Goal: Task Accomplishment & Management: Manage account settings

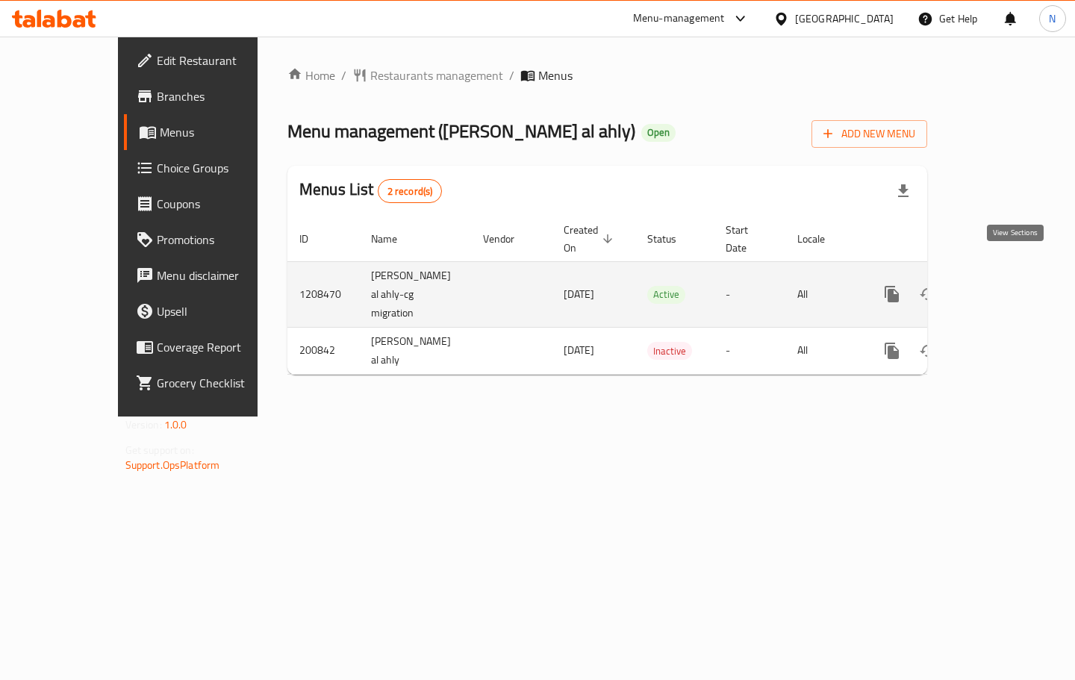
click at [1009, 285] on icon "enhanced table" at bounding box center [1000, 294] width 18 height 18
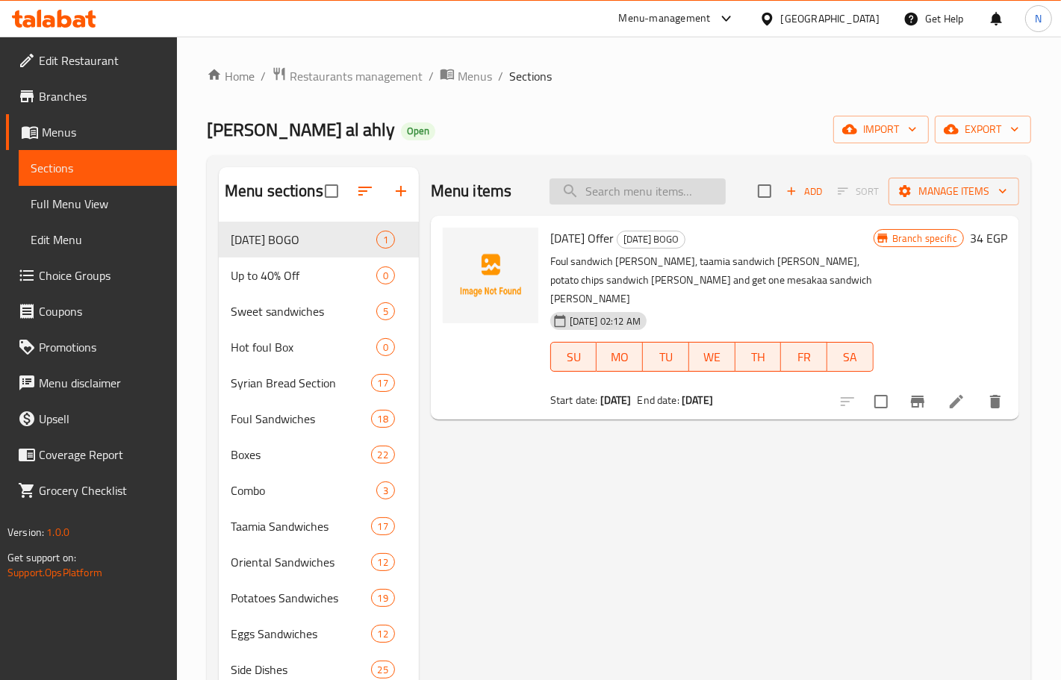
paste input "Shakshoka Sandwich"
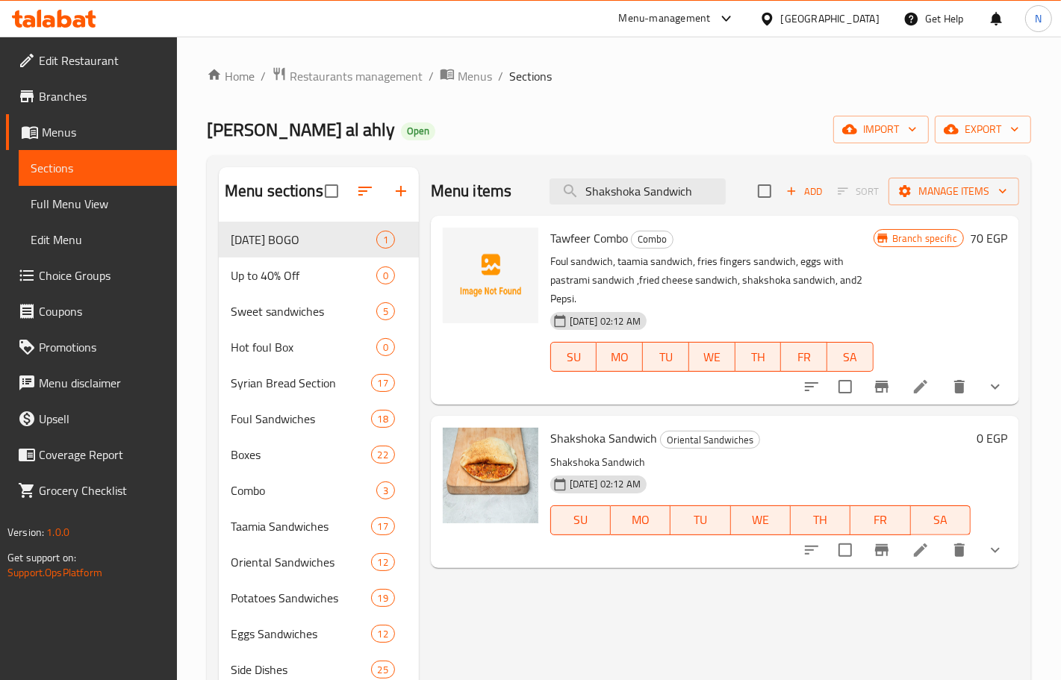
type input "Shakshoka Sandwich"
click at [930, 560] on li at bounding box center [921, 550] width 42 height 27
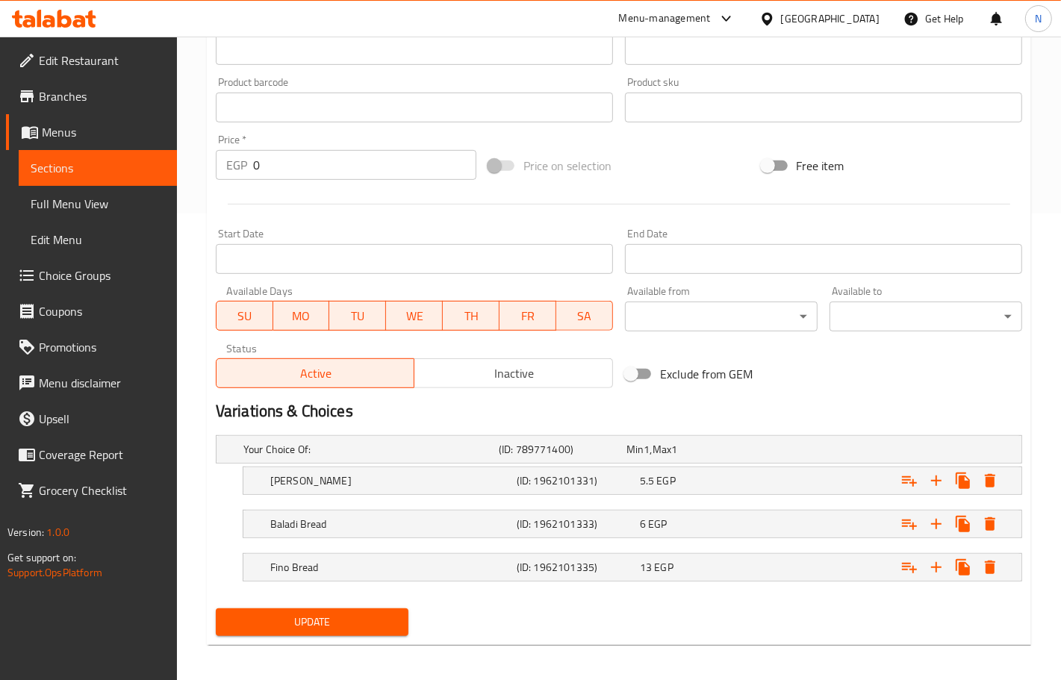
scroll to position [474, 0]
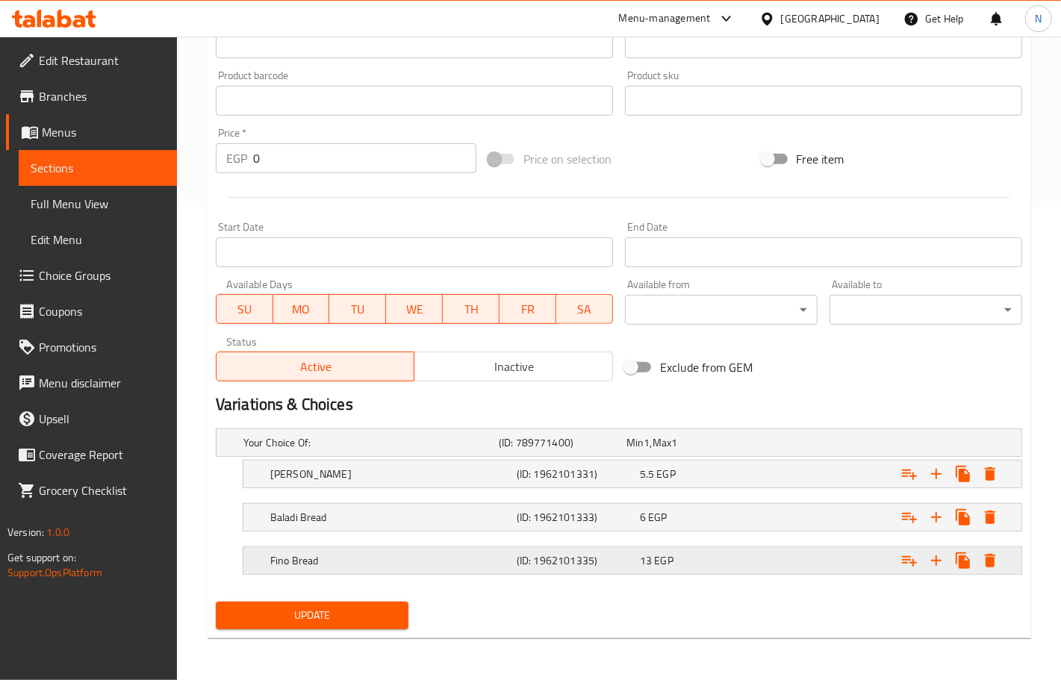
click at [520, 564] on h5 "(ID: 1962101335)" at bounding box center [575, 560] width 117 height 15
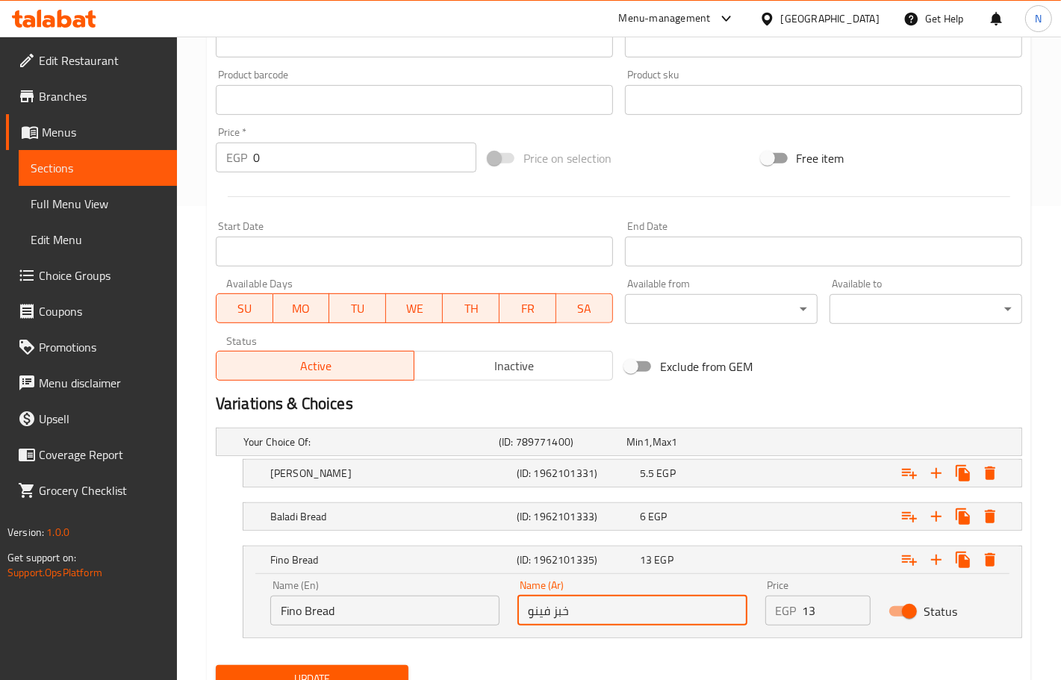
click at [644, 610] on input "خبز فينو" at bounding box center [631, 611] width 229 height 30
paste input "فرنساوي"
type input "خبز فينو [GEOGRAPHIC_DATA]"
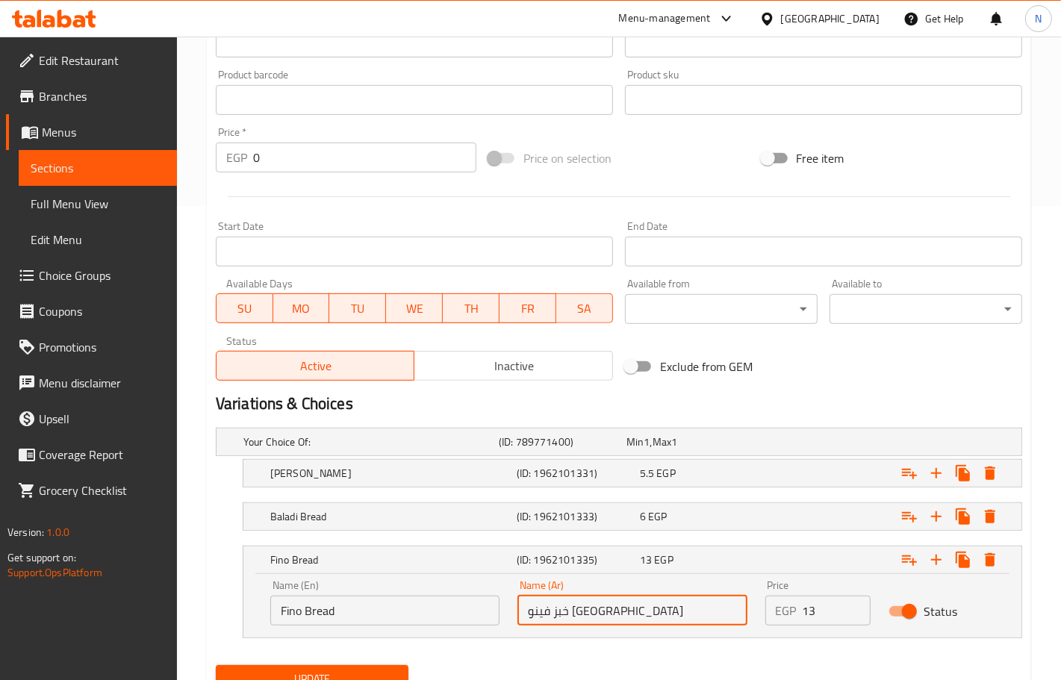
click at [412, 609] on input "Fino Bread" at bounding box center [384, 611] width 229 height 30
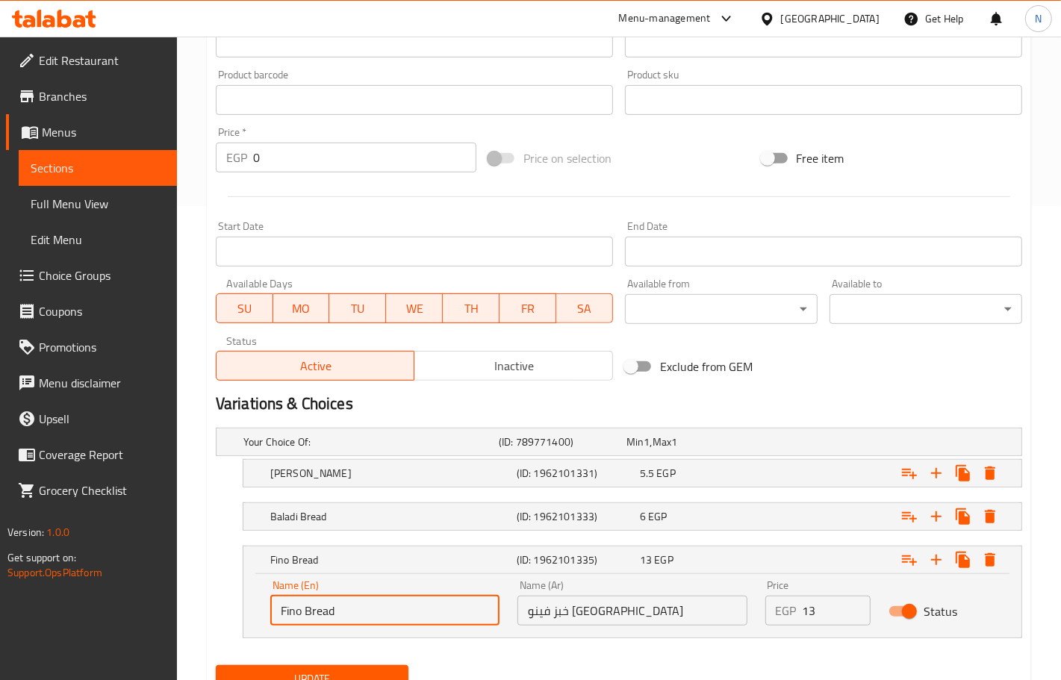
click at [412, 609] on input "Fino Bread" at bounding box center [384, 611] width 229 height 30
paste input "[PERSON_NAME] Viennese b"
click at [343, 609] on input "French Viennese bread" at bounding box center [384, 611] width 229 height 30
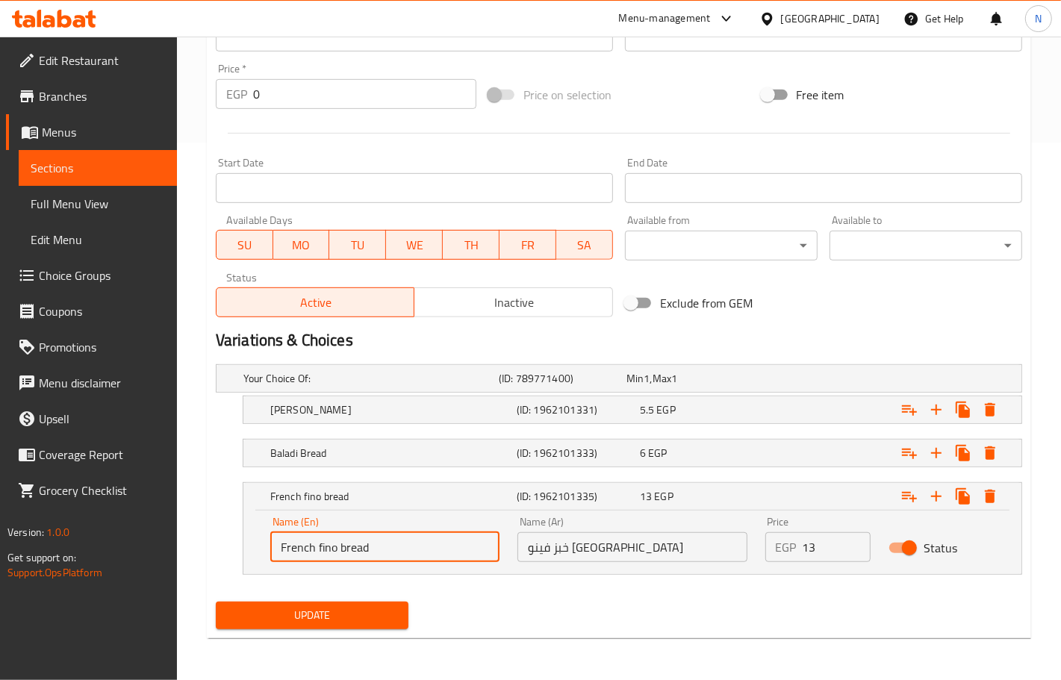
type input "French fino bread"
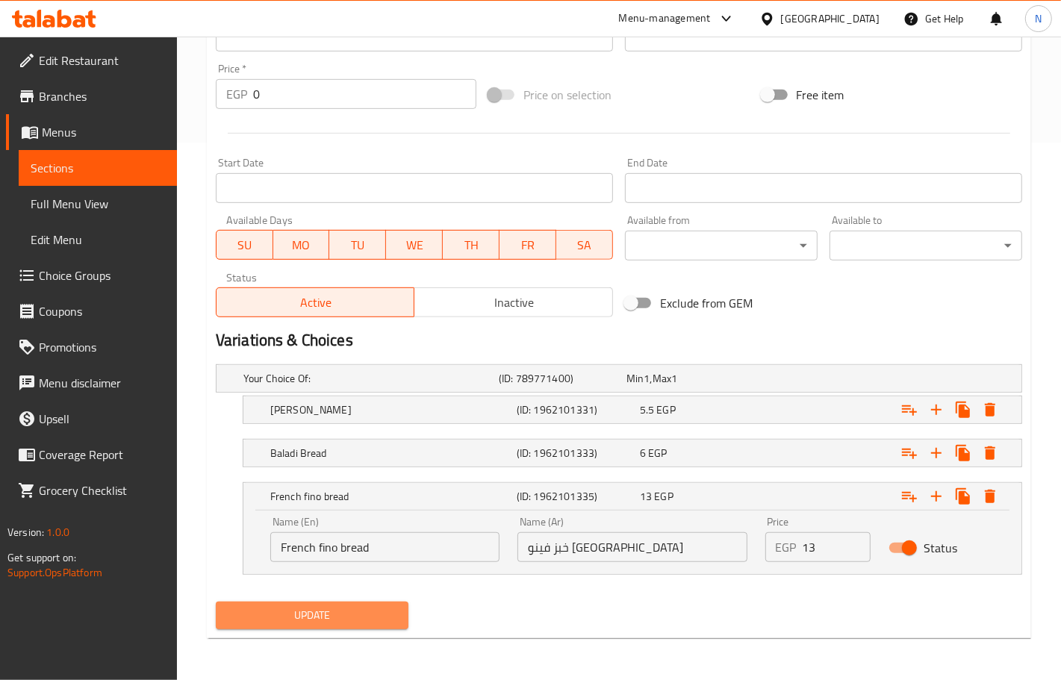
click at [356, 620] on span "Update" at bounding box center [312, 615] width 169 height 19
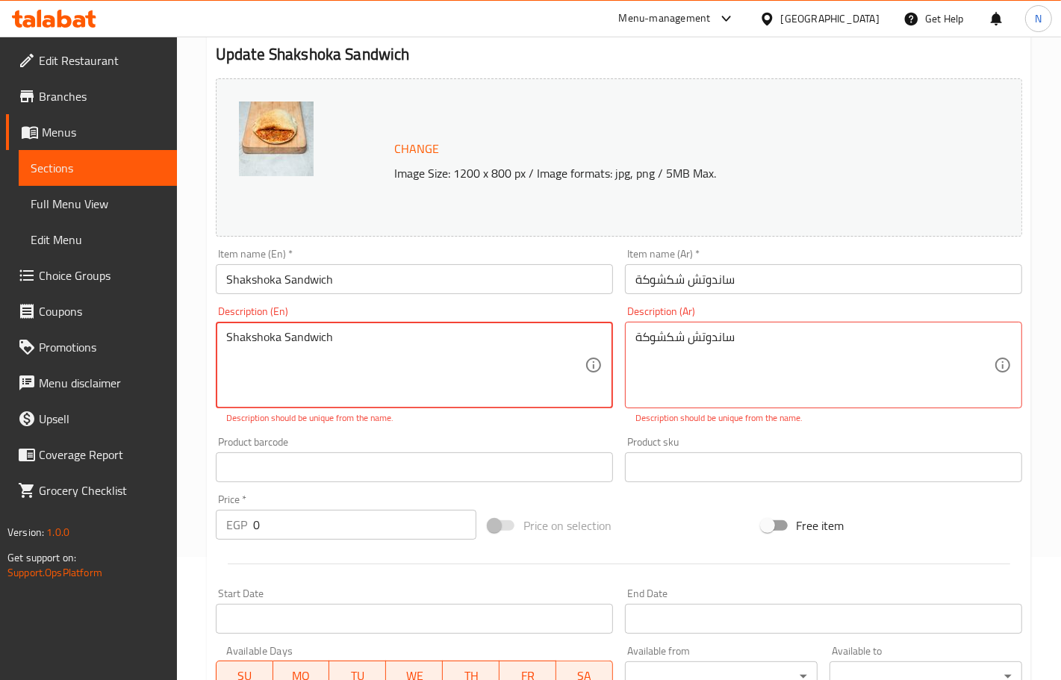
click at [352, 345] on textarea "Shakshoka Sandwich" at bounding box center [405, 365] width 358 height 71
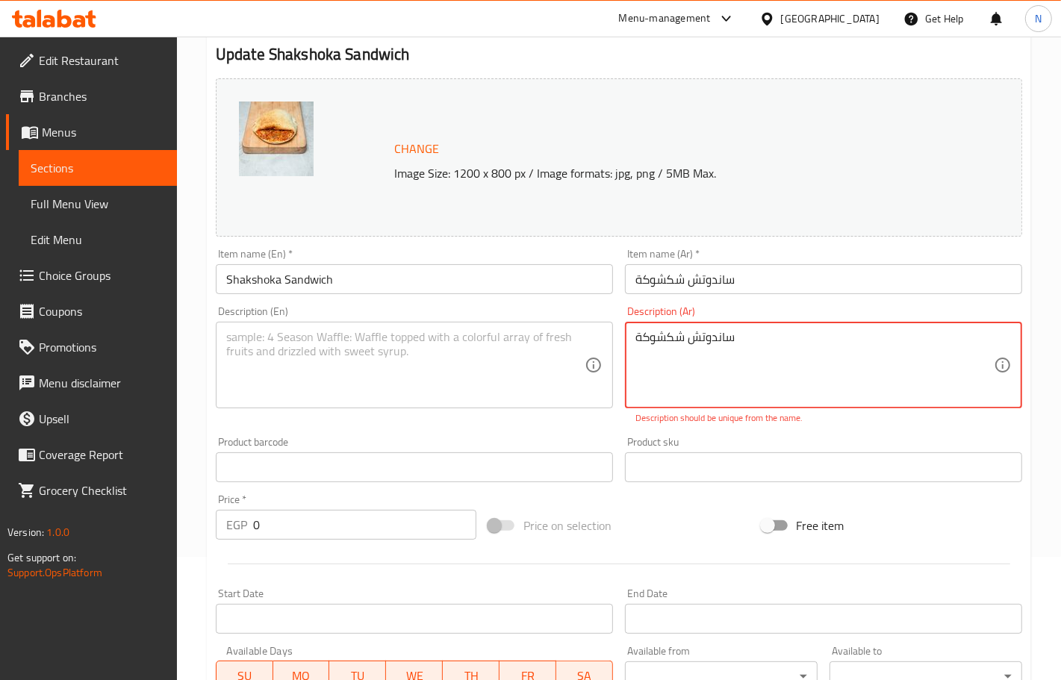
click at [710, 346] on textarea "ساندوتش شكشوكة" at bounding box center [814, 365] width 358 height 71
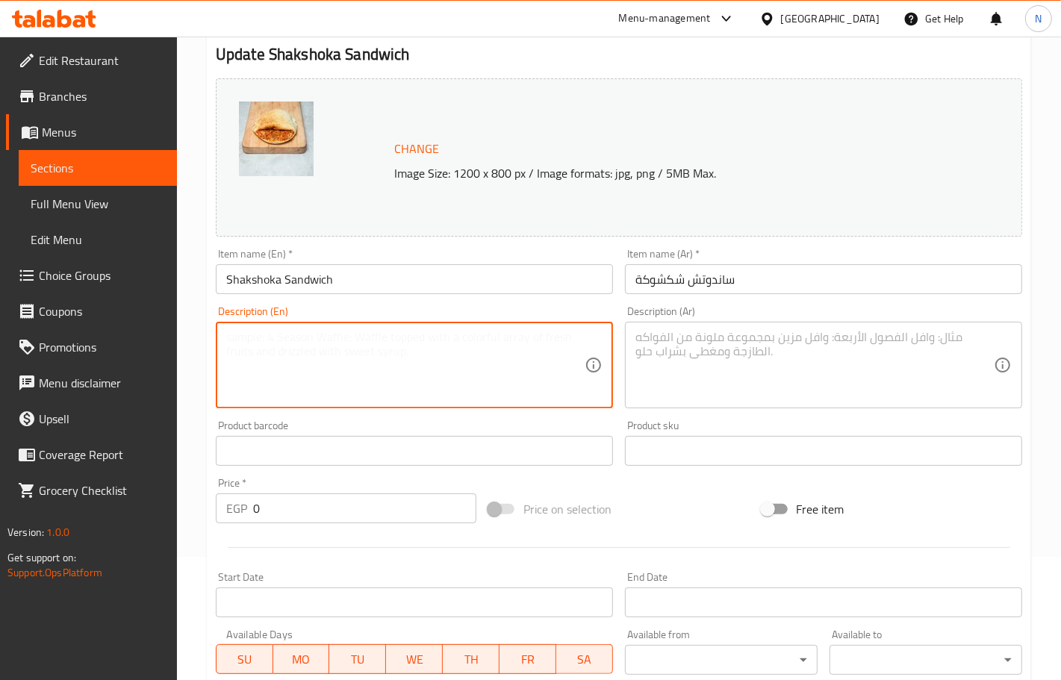
click at [506, 349] on textarea at bounding box center [405, 365] width 358 height 71
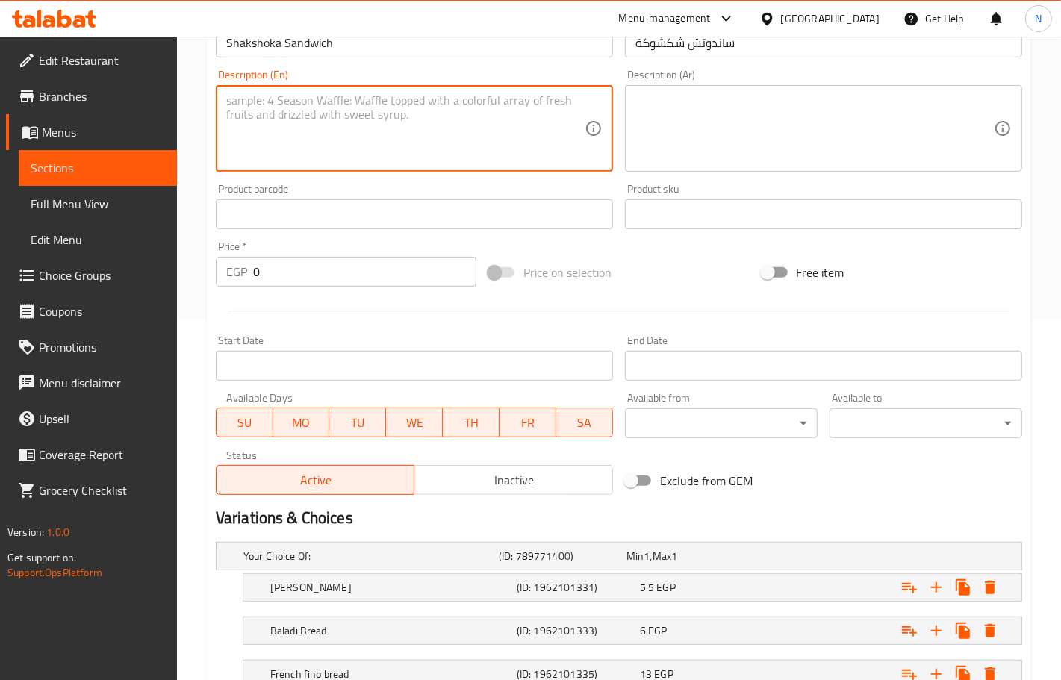
scroll to position [538, 0]
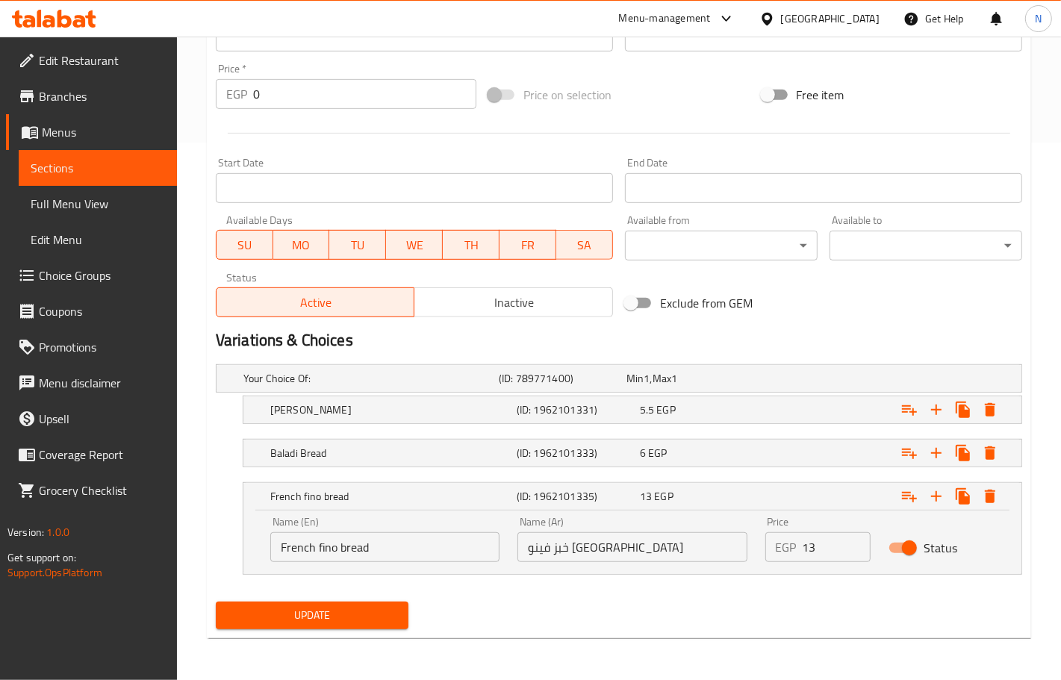
click at [329, 620] on span "Update" at bounding box center [312, 615] width 169 height 19
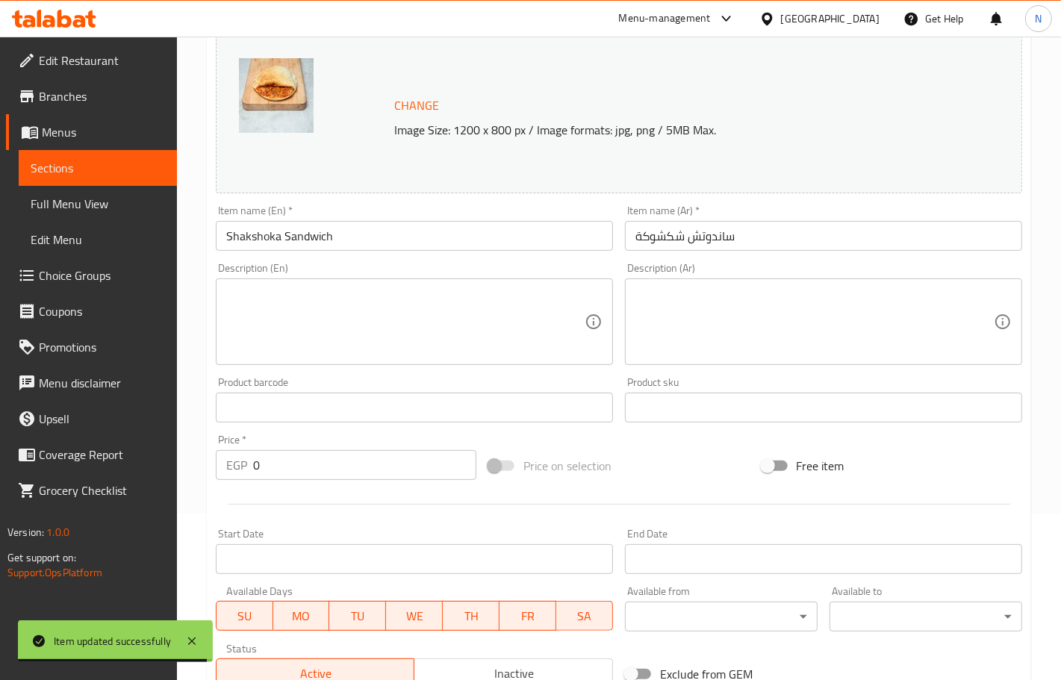
scroll to position [0, 0]
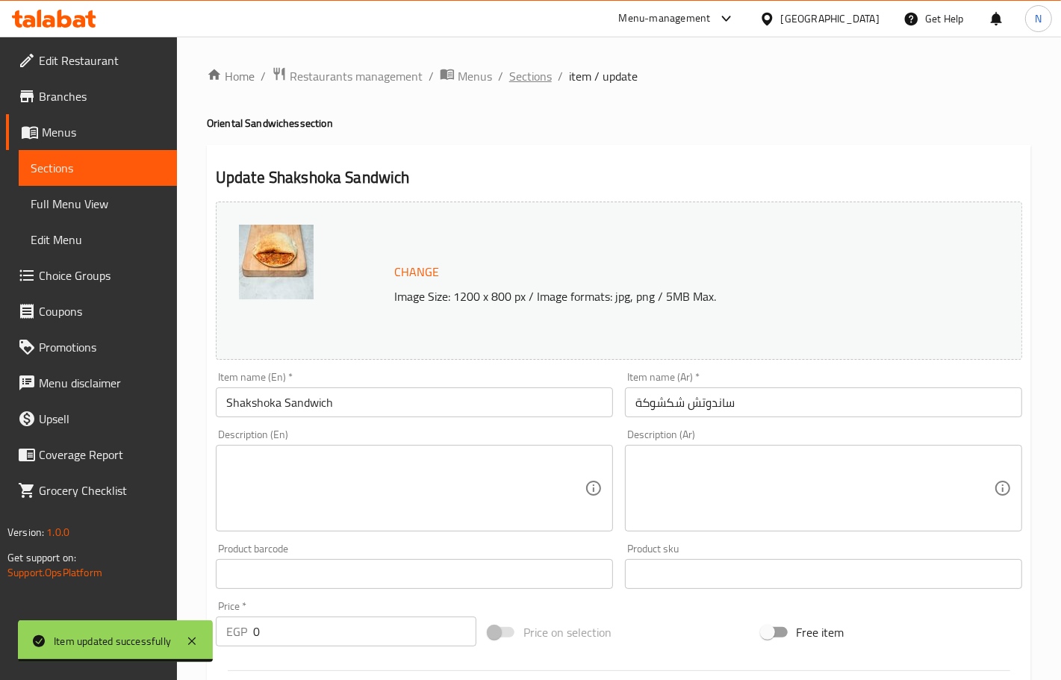
click at [529, 76] on span "Sections" at bounding box center [530, 76] width 43 height 18
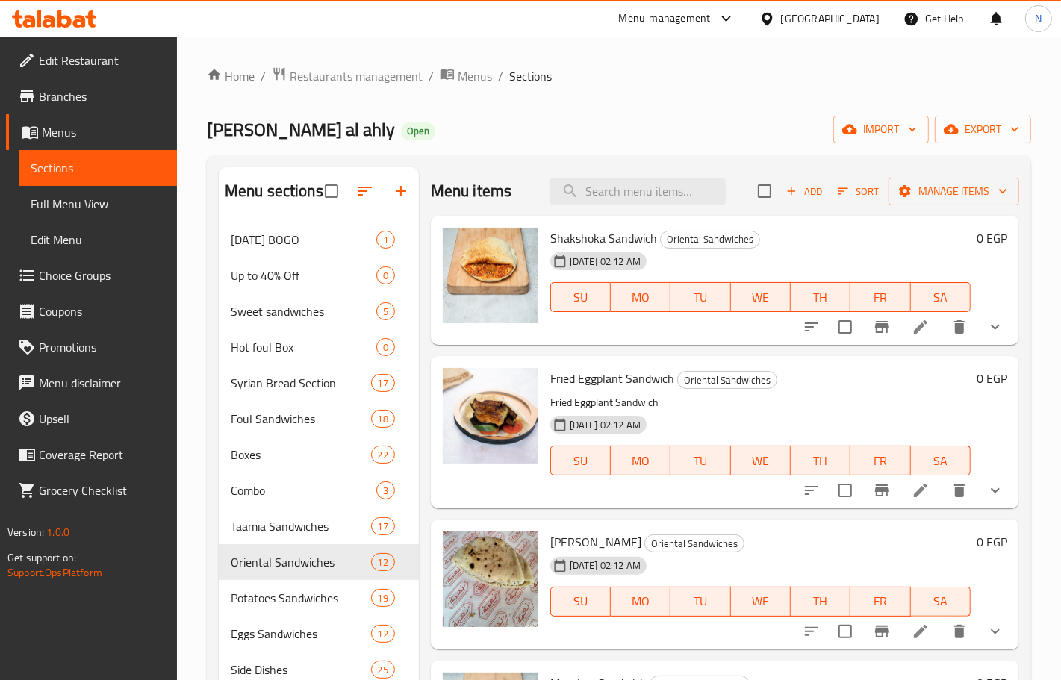
click at [907, 353] on div "Menu items Add Sort Manage items Shakshoka Sandwich Oriental Sandwiches 25-11-2…" at bounding box center [719, 507] width 600 height 680
click at [913, 330] on icon at bounding box center [921, 327] width 18 height 18
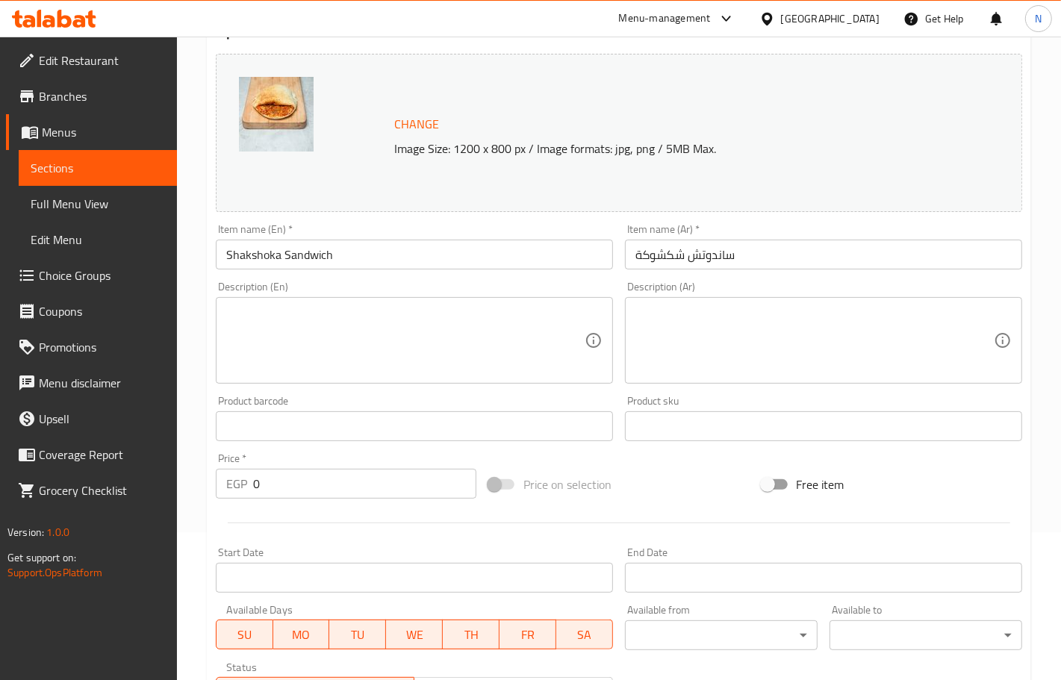
scroll to position [474, 0]
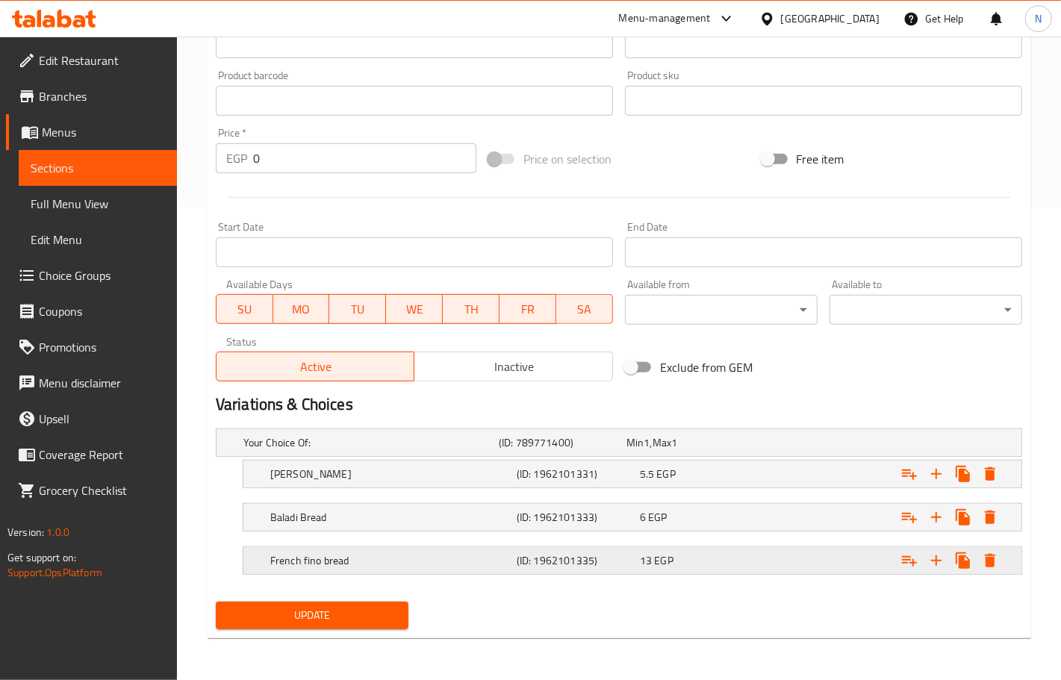
click at [494, 566] on h5 "French fino bread" at bounding box center [390, 560] width 240 height 15
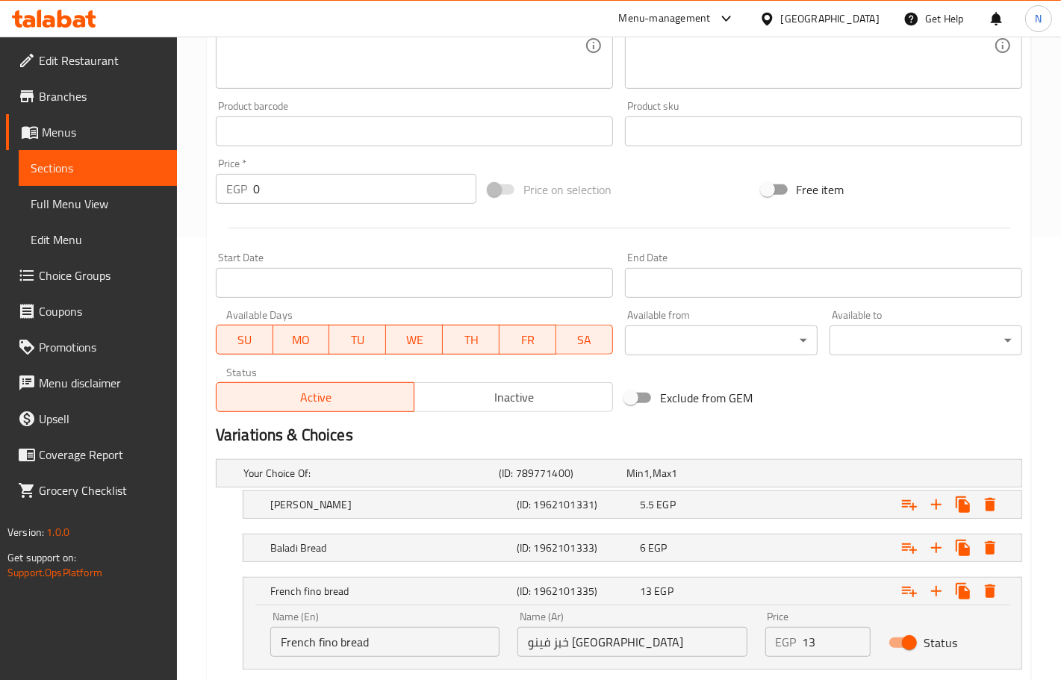
scroll to position [0, 0]
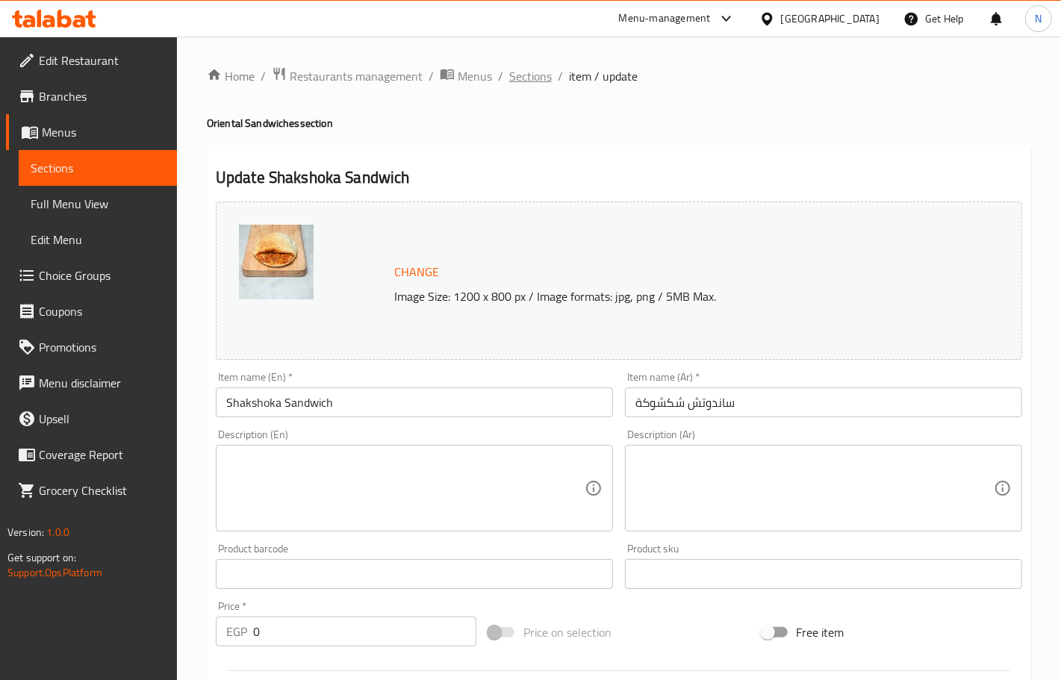
click at [527, 79] on span "Sections" at bounding box center [530, 76] width 43 height 18
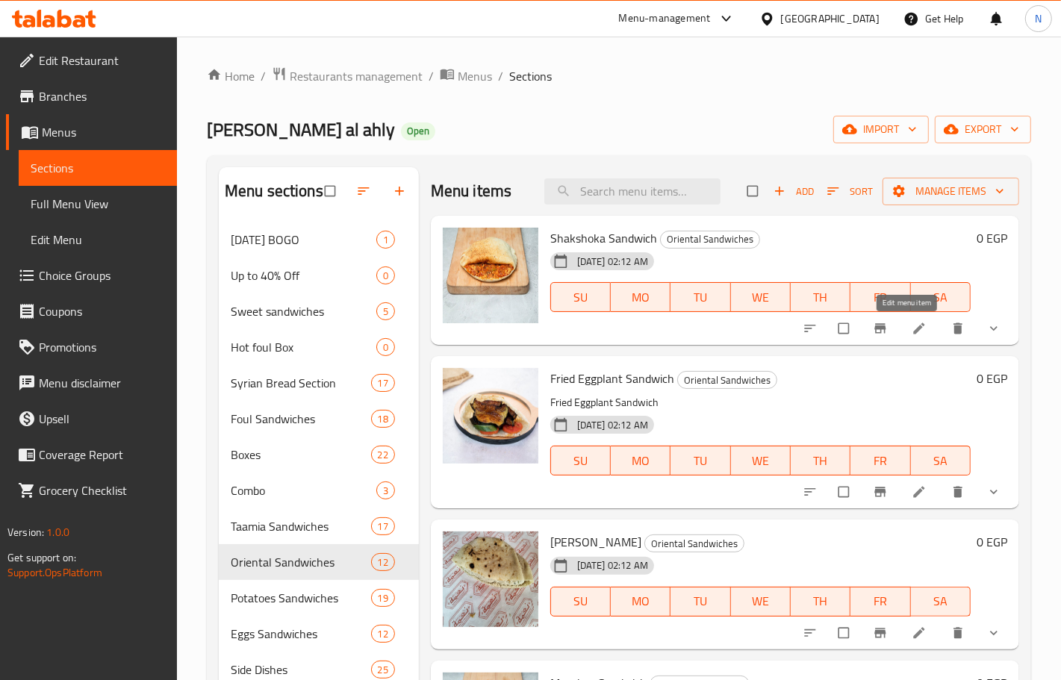
click at [915, 329] on link at bounding box center [921, 328] width 18 height 15
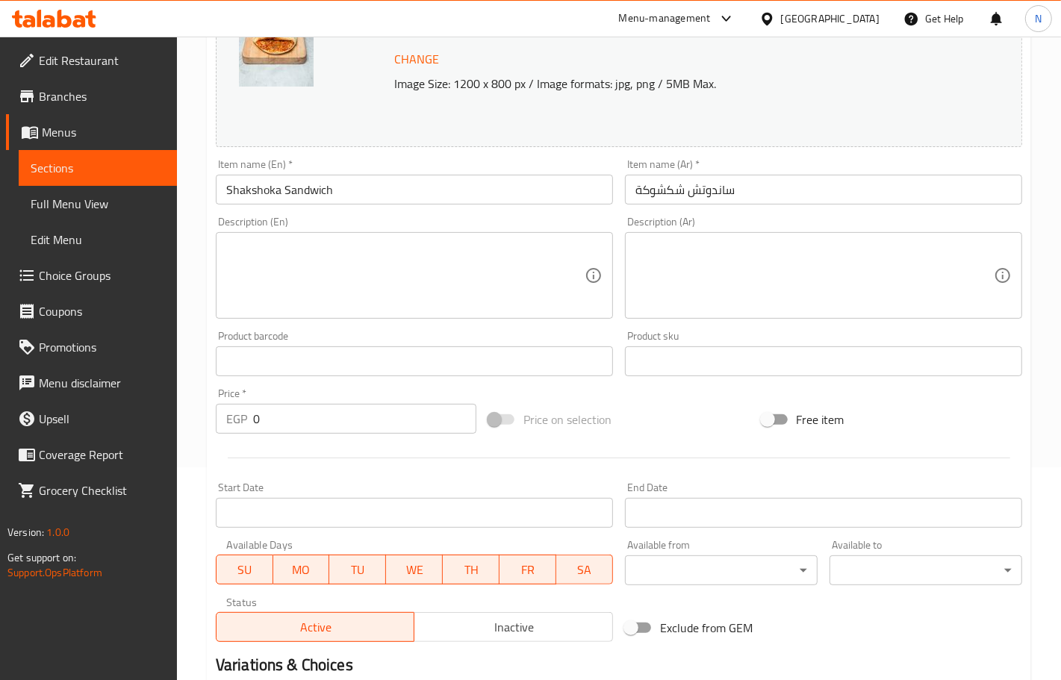
scroll to position [474, 0]
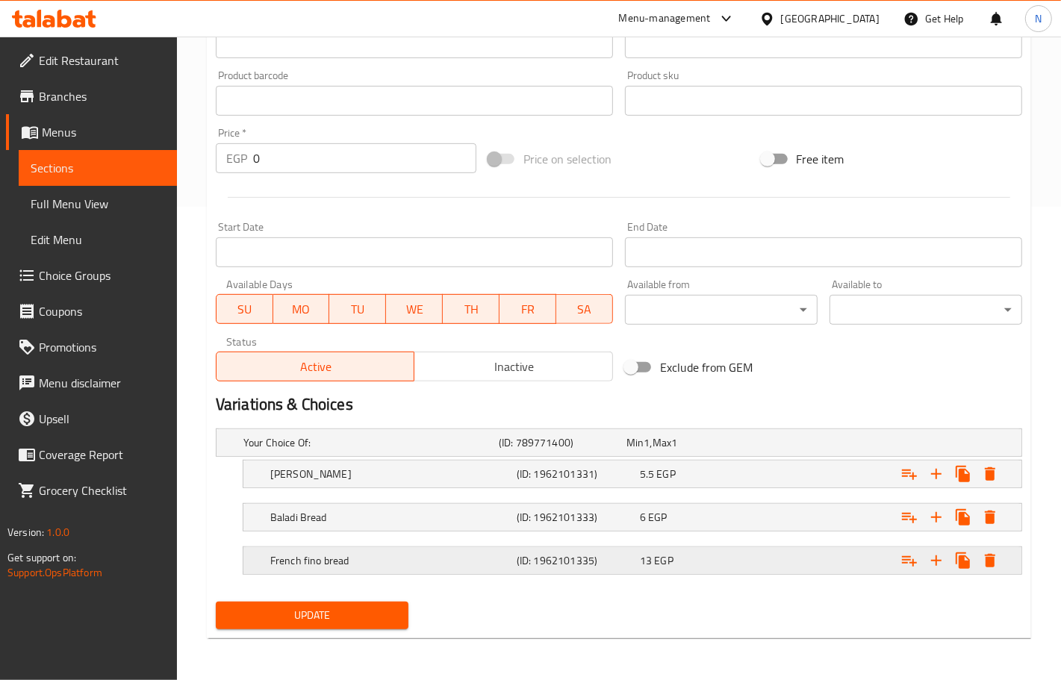
click at [467, 566] on h5 "French fino bread" at bounding box center [390, 560] width 240 height 15
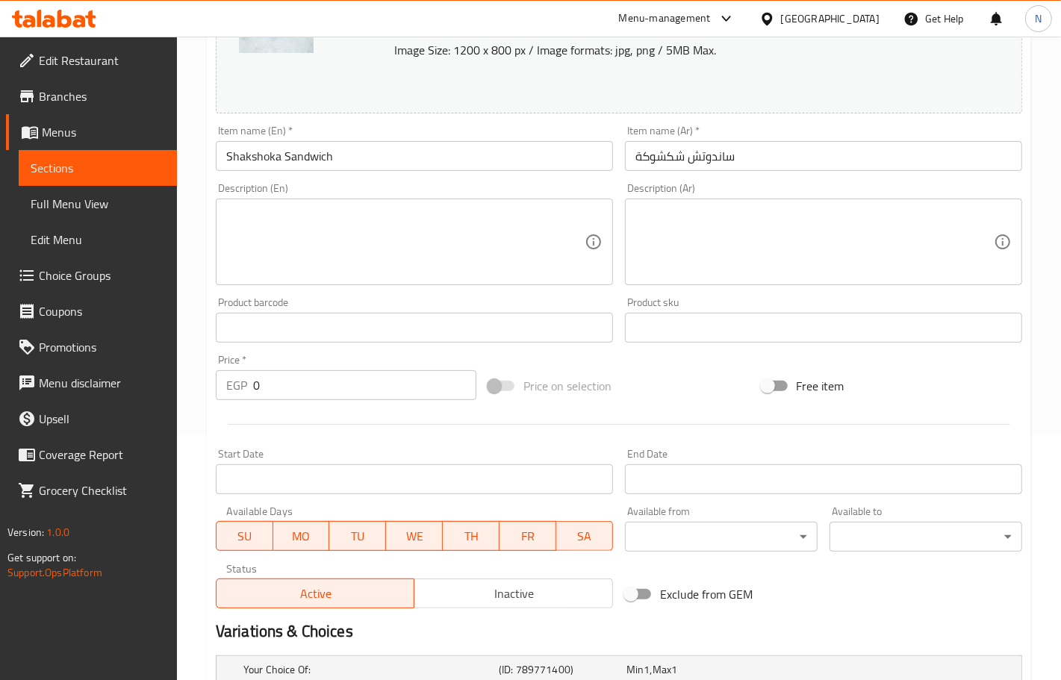
scroll to position [0, 0]
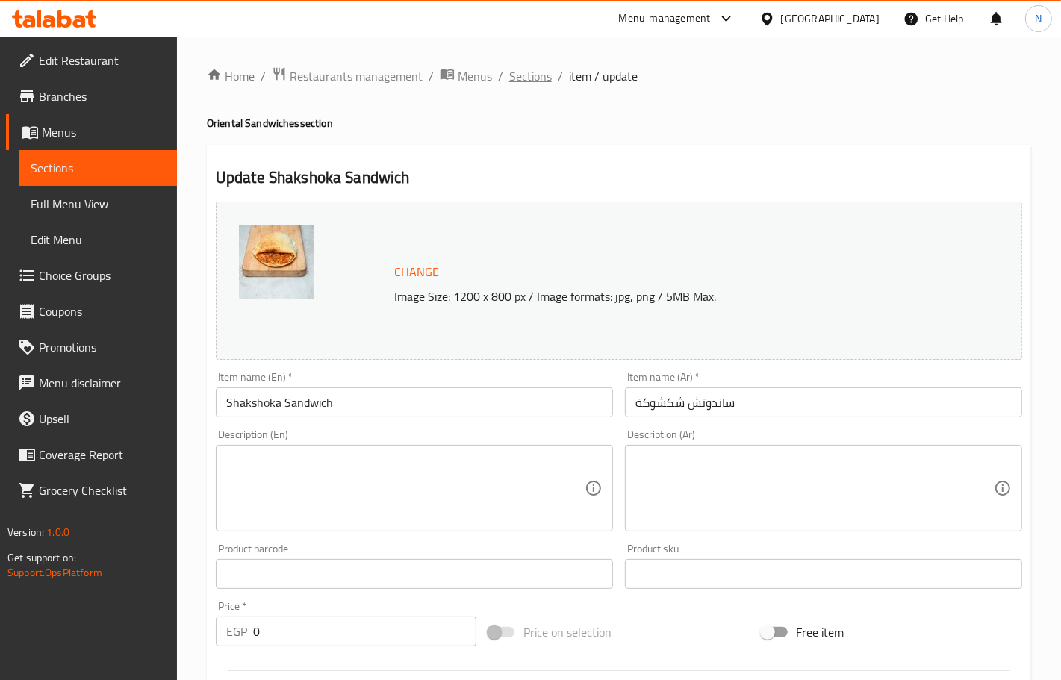
click at [520, 80] on span "Sections" at bounding box center [530, 76] width 43 height 18
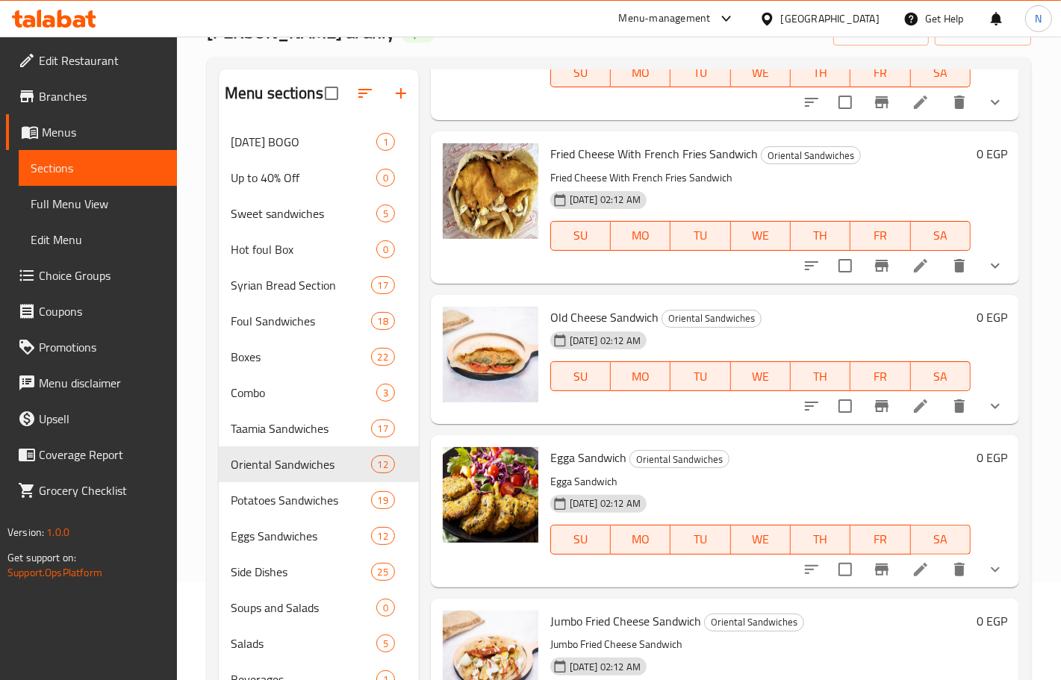
scroll to position [210, 0]
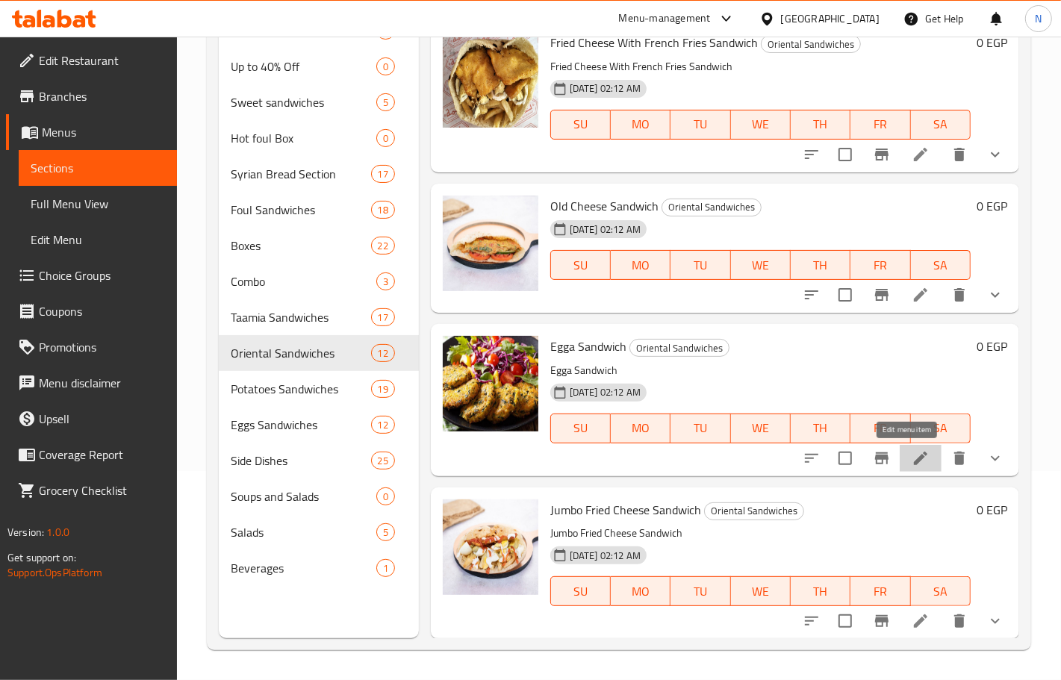
click at [914, 456] on icon at bounding box center [920, 458] width 13 height 13
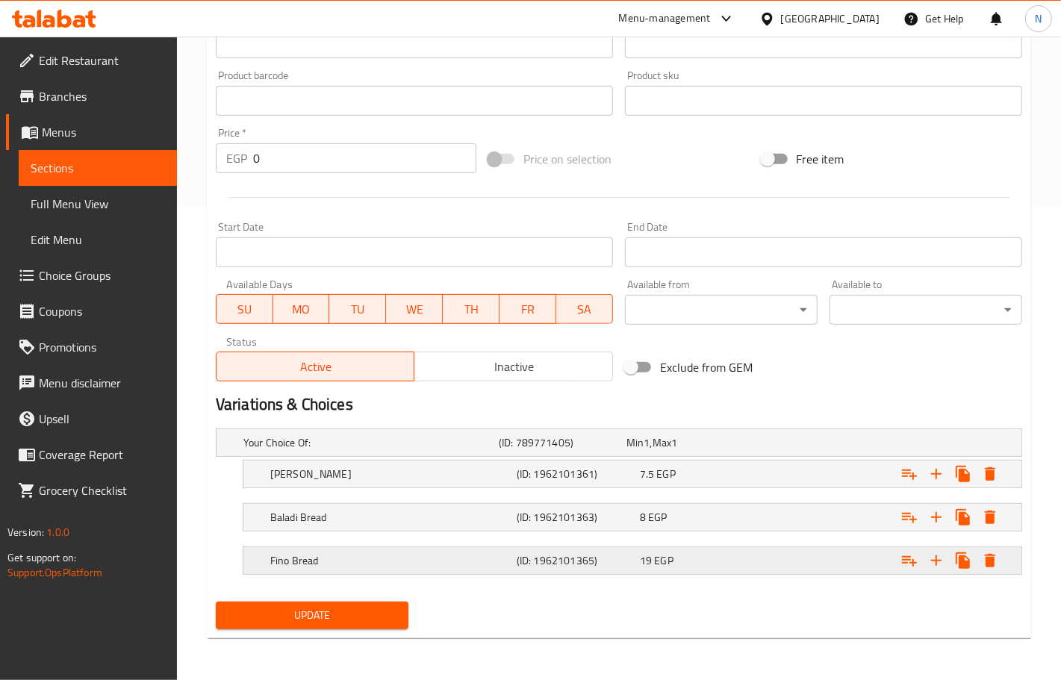
click at [594, 553] on h5 "(ID: 1962101365)" at bounding box center [575, 560] width 117 height 15
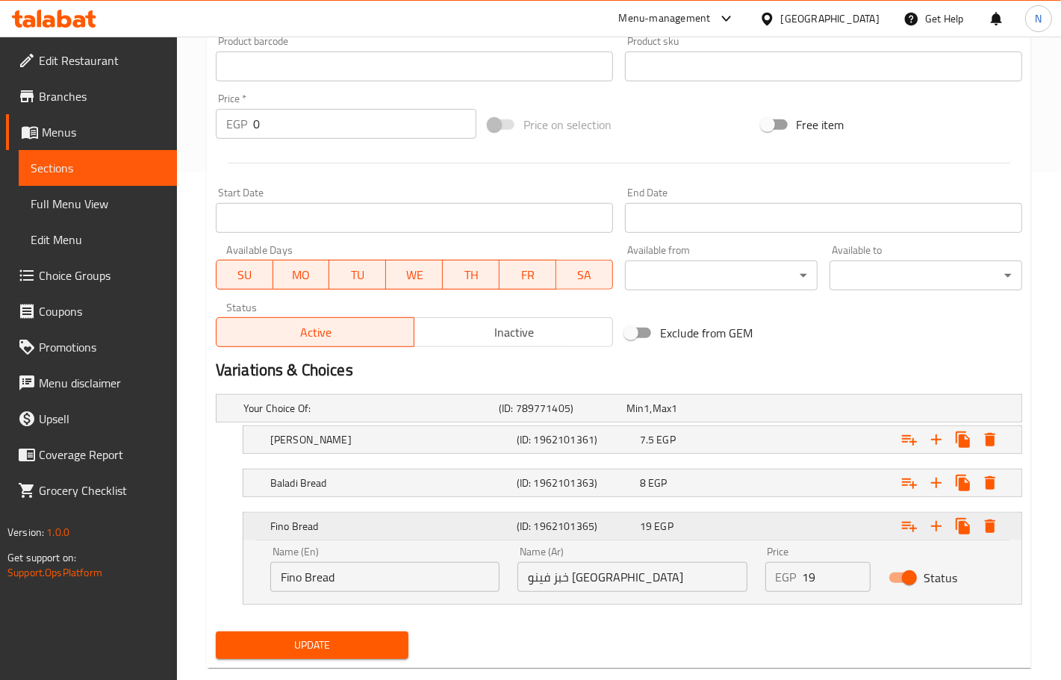
scroll to position [538, 0]
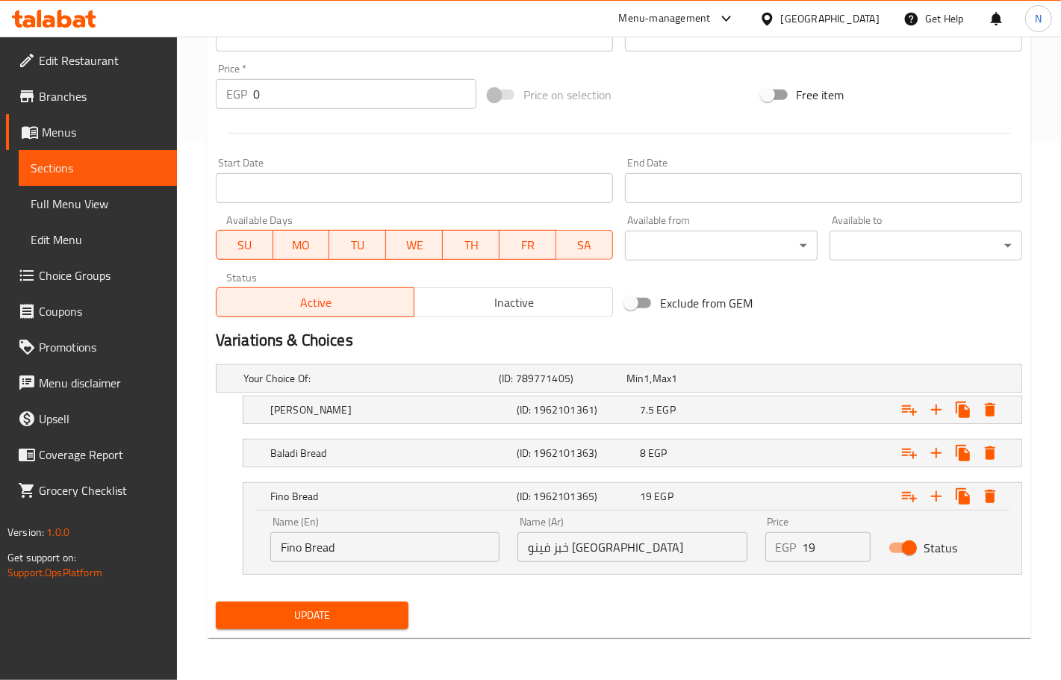
click at [412, 547] on input "Fino Bread" at bounding box center [384, 547] width 229 height 30
paste input "[PERSON_NAME] Viennese b"
click at [340, 547] on input "French Viennese bread" at bounding box center [384, 547] width 229 height 30
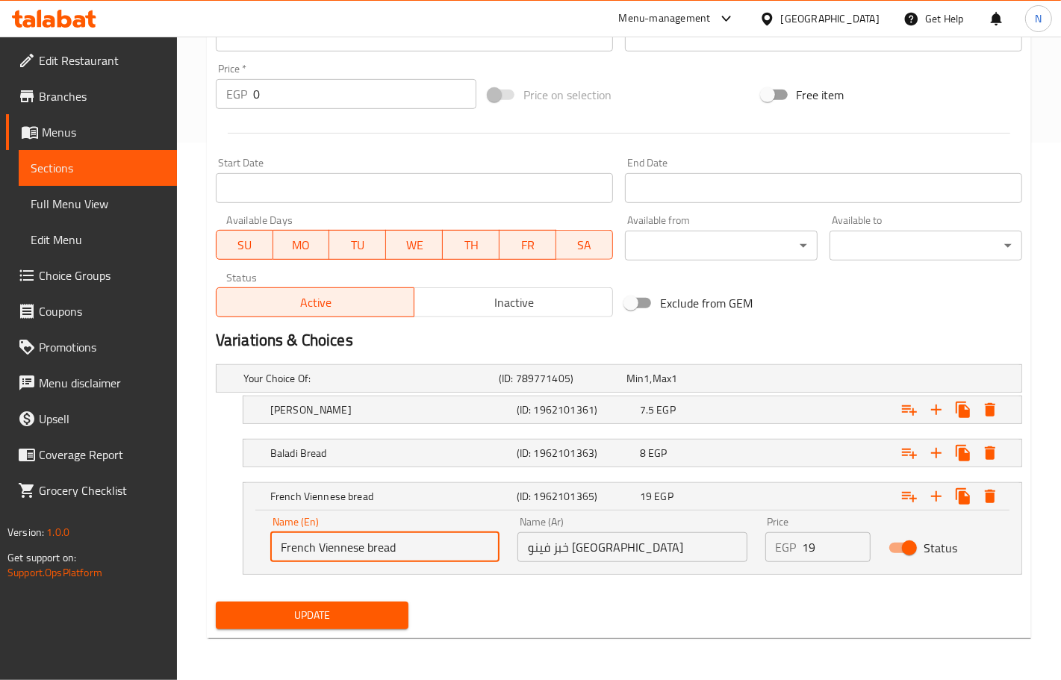
click at [340, 547] on input "French Viennese bread" at bounding box center [384, 547] width 229 height 30
type input "French fino bread"
click at [367, 620] on span "Update" at bounding box center [312, 615] width 169 height 19
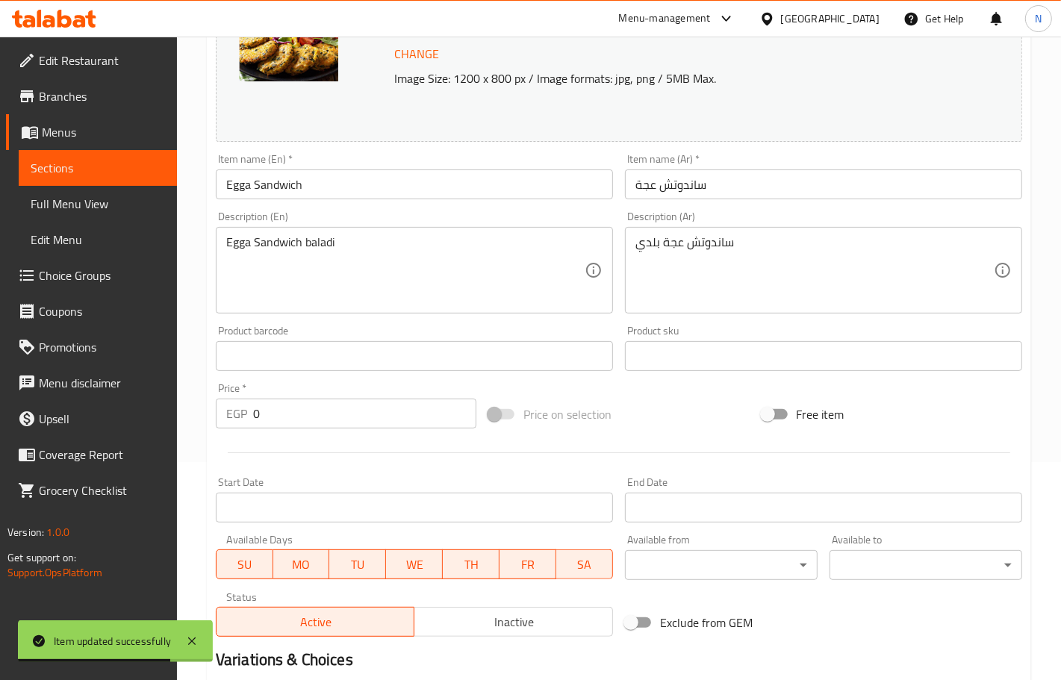
scroll to position [0, 0]
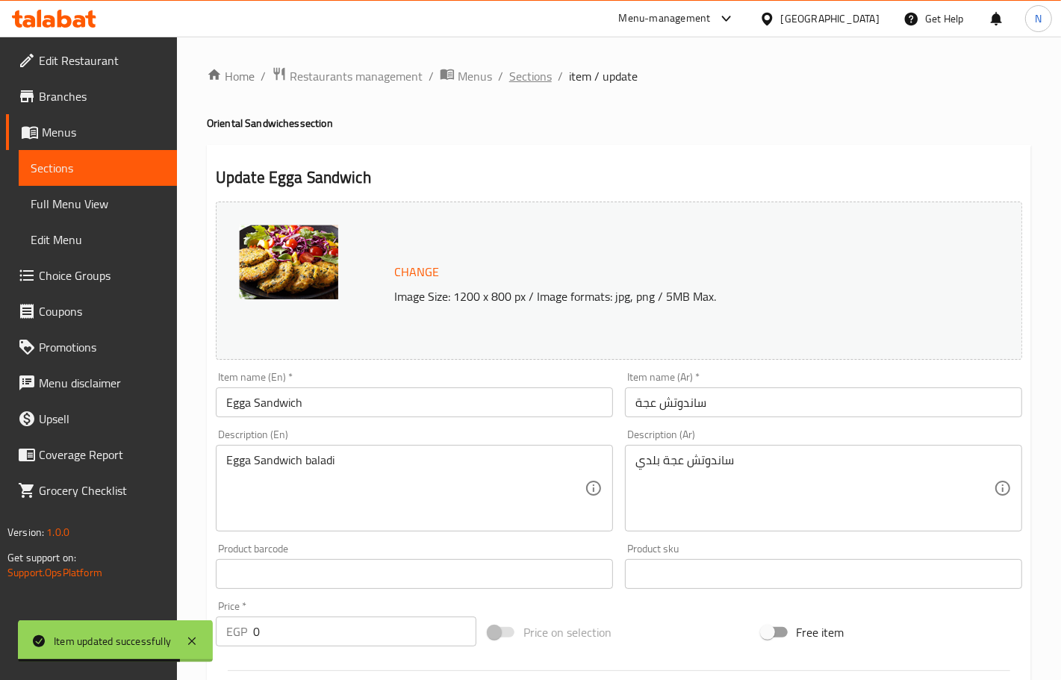
click at [528, 84] on span "Sections" at bounding box center [530, 76] width 43 height 18
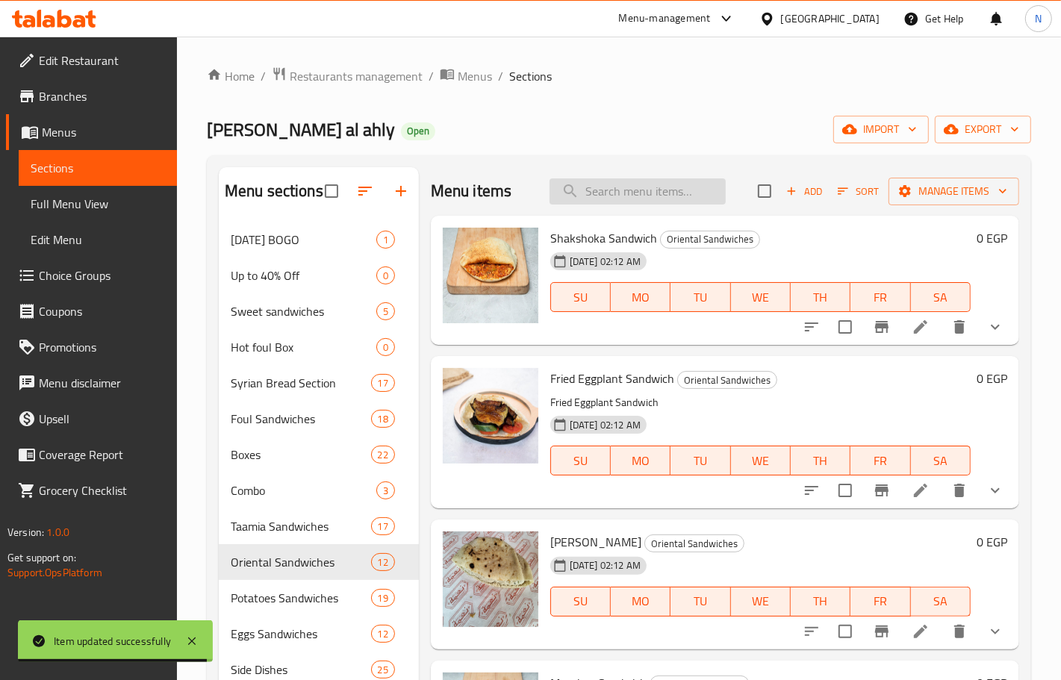
paste input "Fried Cheese With French Fries Sandwich"
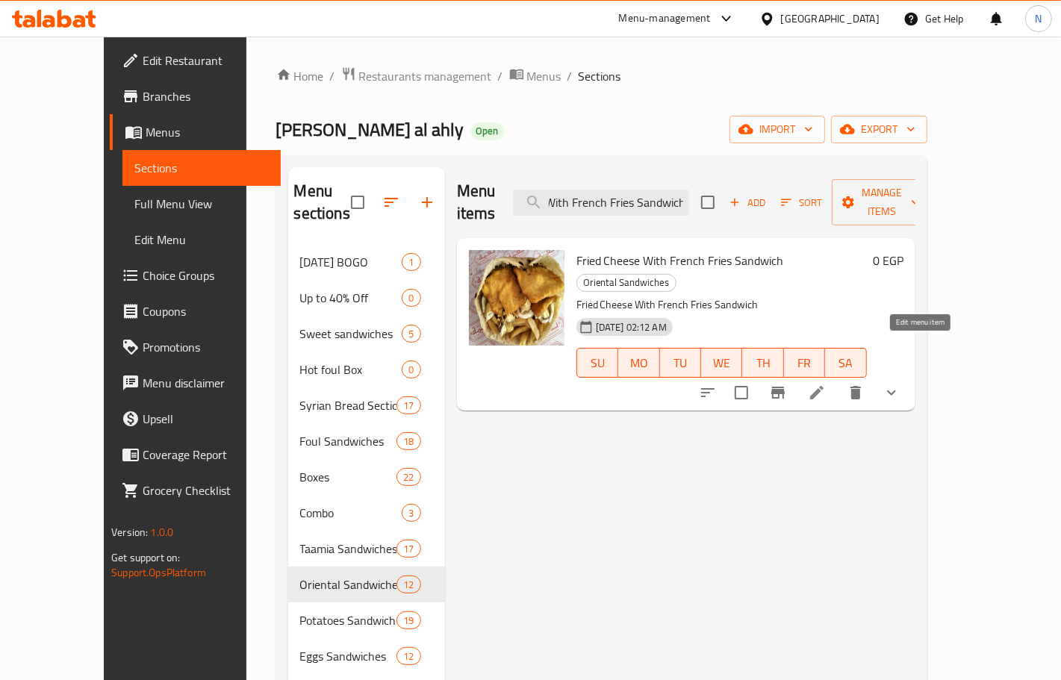
type input "Fried Cheese With French Fries Sandwich"
click at [824, 386] on icon at bounding box center [816, 392] width 13 height 13
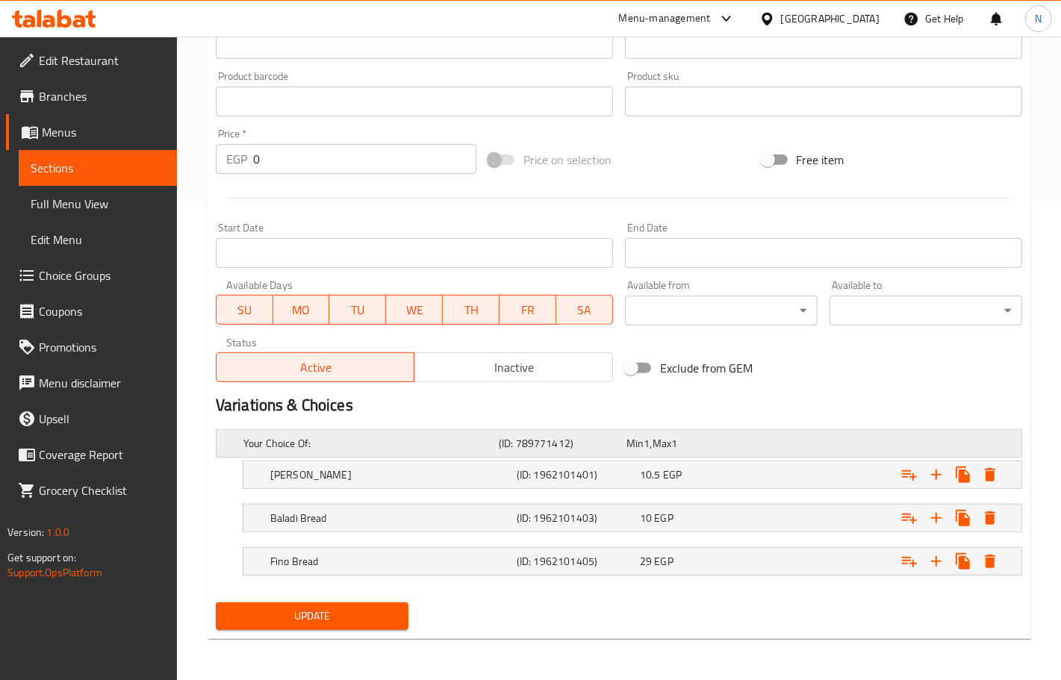
scroll to position [474, 0]
click at [618, 536] on nav at bounding box center [619, 541] width 806 height 12
click at [617, 549] on div "Fino Bread (ID: 1962101405) 29 EGP" at bounding box center [636, 560] width 739 height 33
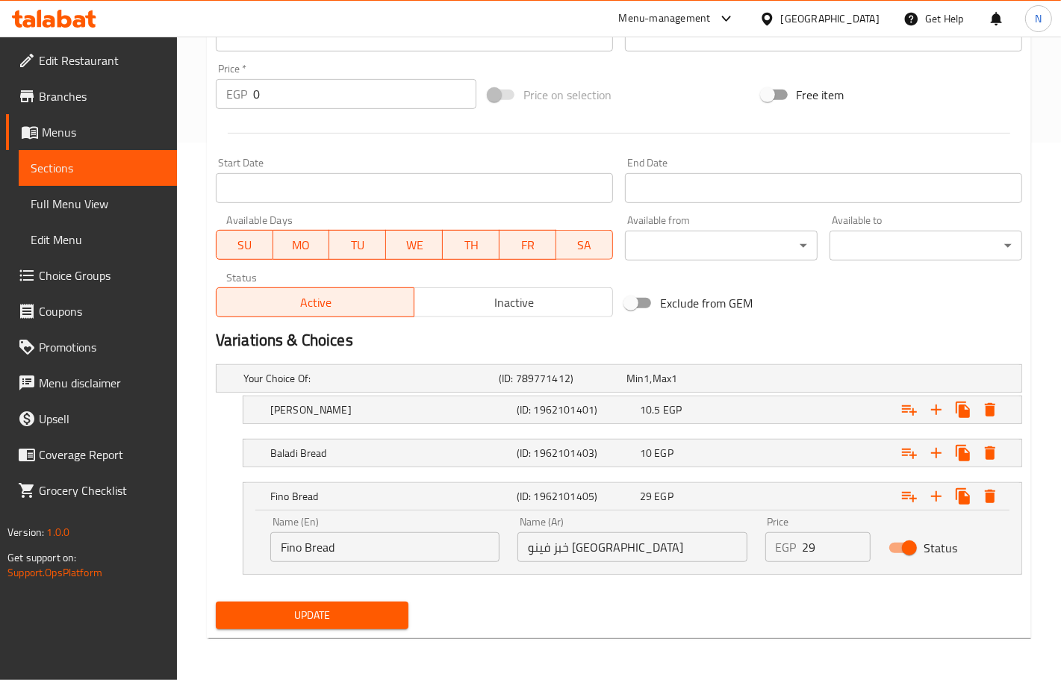
scroll to position [538, 0]
click at [281, 550] on input "Fino Bread" at bounding box center [384, 547] width 229 height 30
paste input "French"
type input "French Fino Bread"
click at [340, 609] on span "Update" at bounding box center [312, 615] width 169 height 19
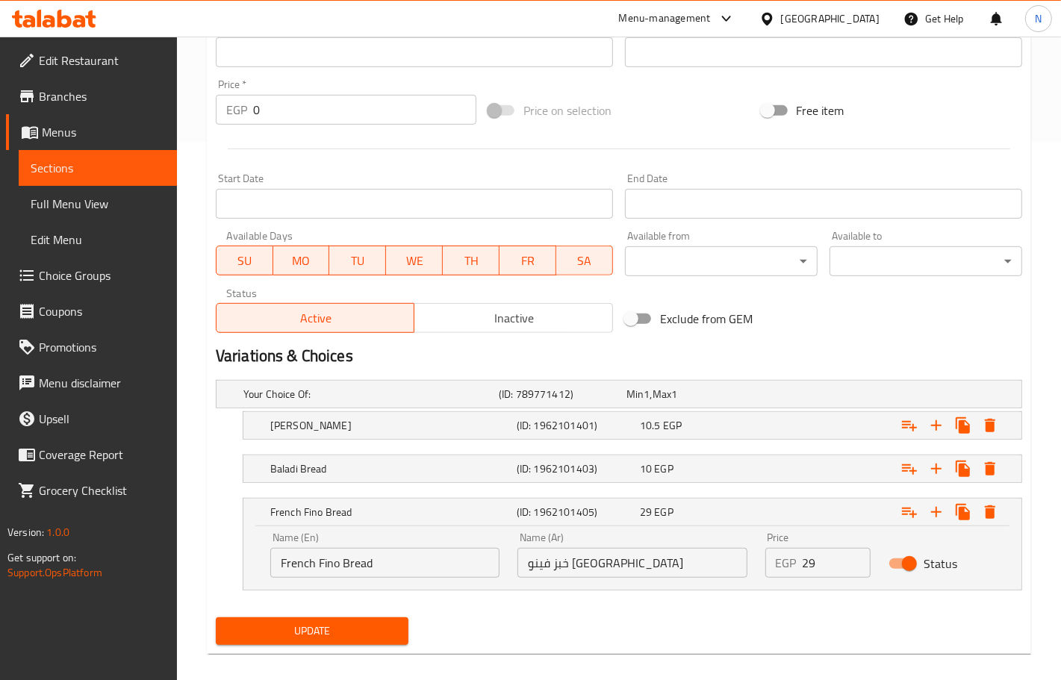
scroll to position [123, 0]
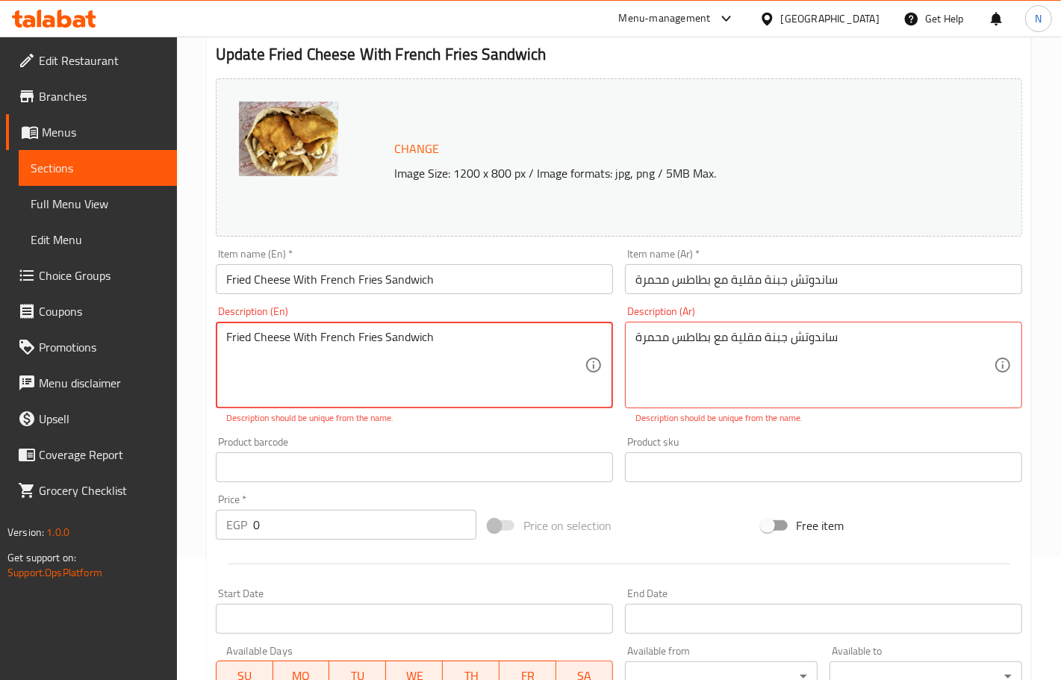
click at [441, 352] on textarea "Fried Cheese With French Fries Sandwich" at bounding box center [405, 365] width 358 height 71
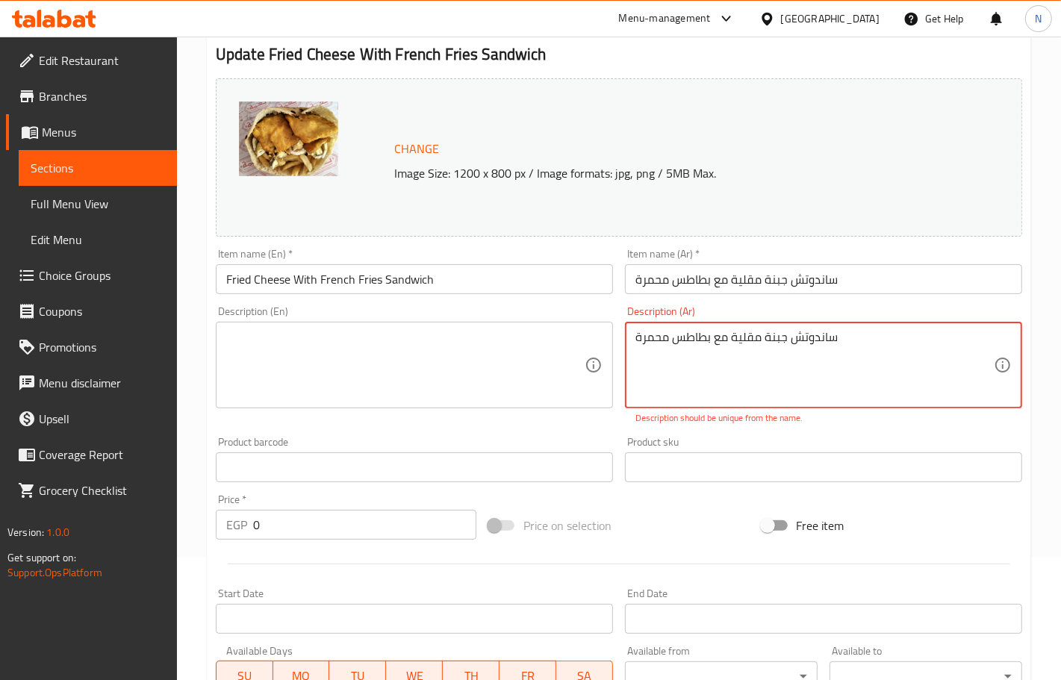
click at [687, 347] on textarea "ساندوتش جبنة مقلية مع بطاطس محمرة" at bounding box center [814, 365] width 358 height 71
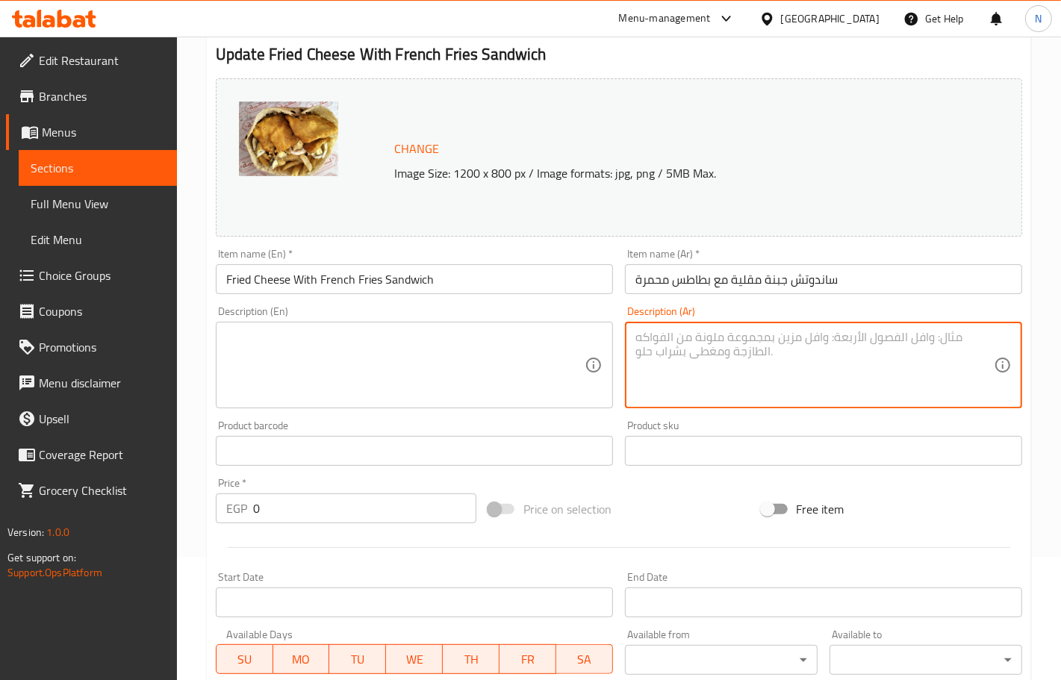
click at [464, 360] on textarea at bounding box center [405, 365] width 358 height 71
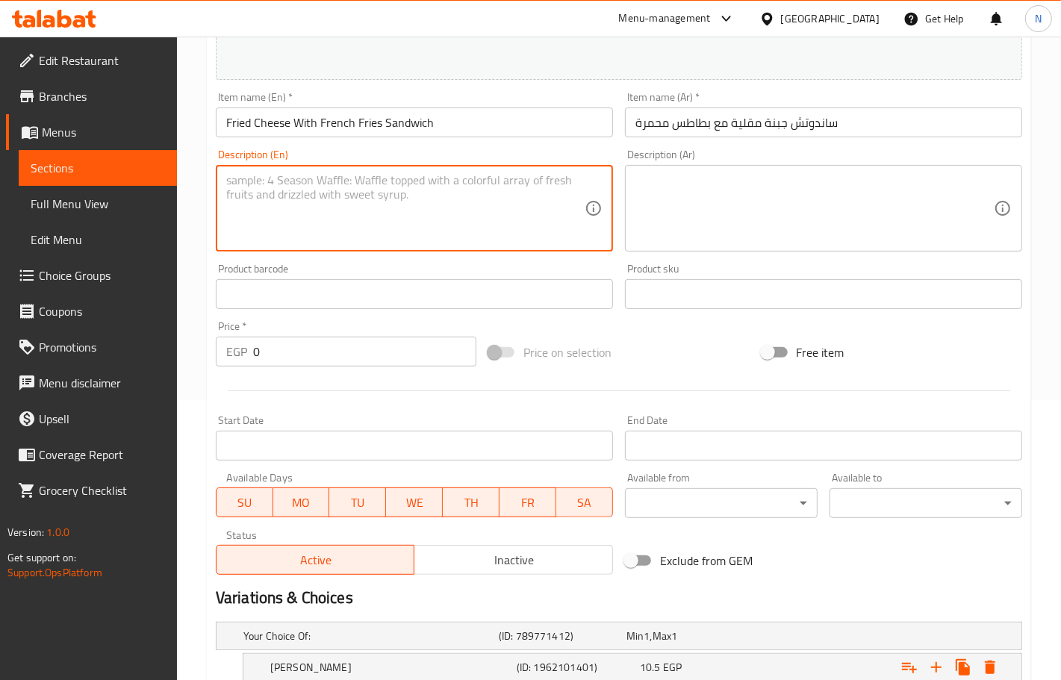
scroll to position [0, 0]
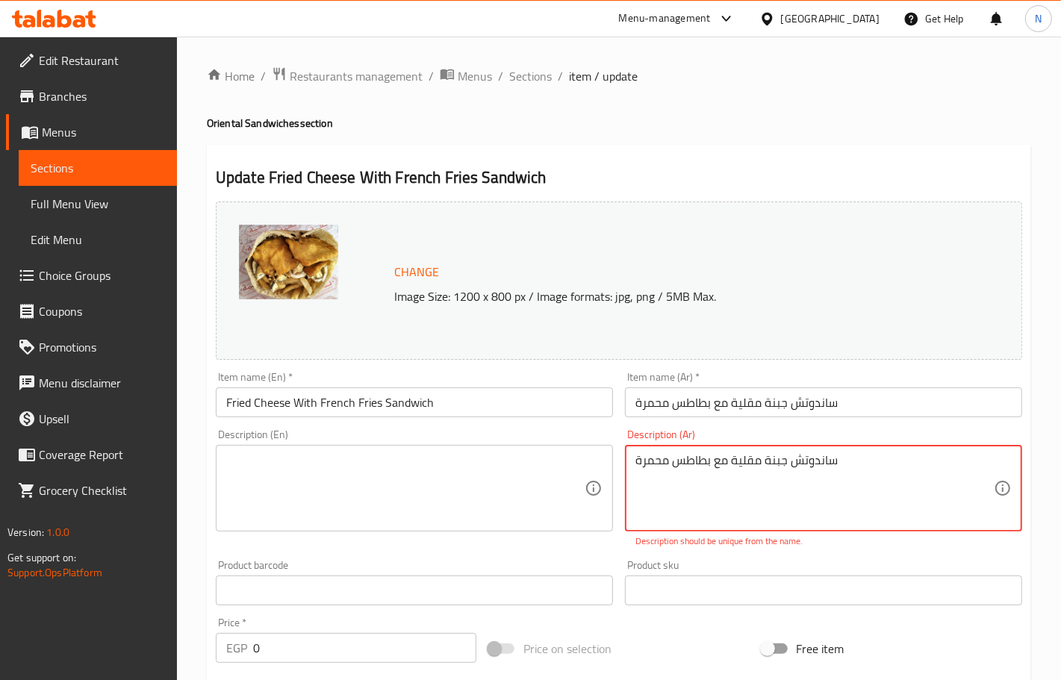
type textarea "ساندوتش جبنة مقلية مع بطاطس محمرة"
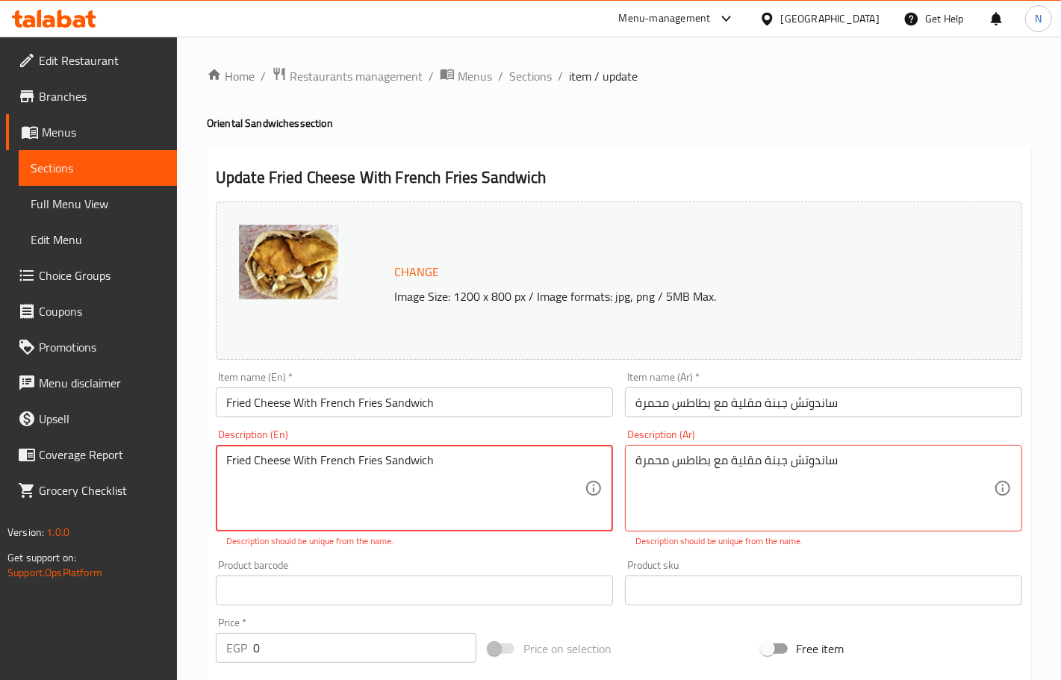
click at [483, 479] on textarea "Fried Cheese With French Fries Sandwich" at bounding box center [405, 488] width 358 height 71
type textarea "Fried Cheese With French Fries Sandwich."
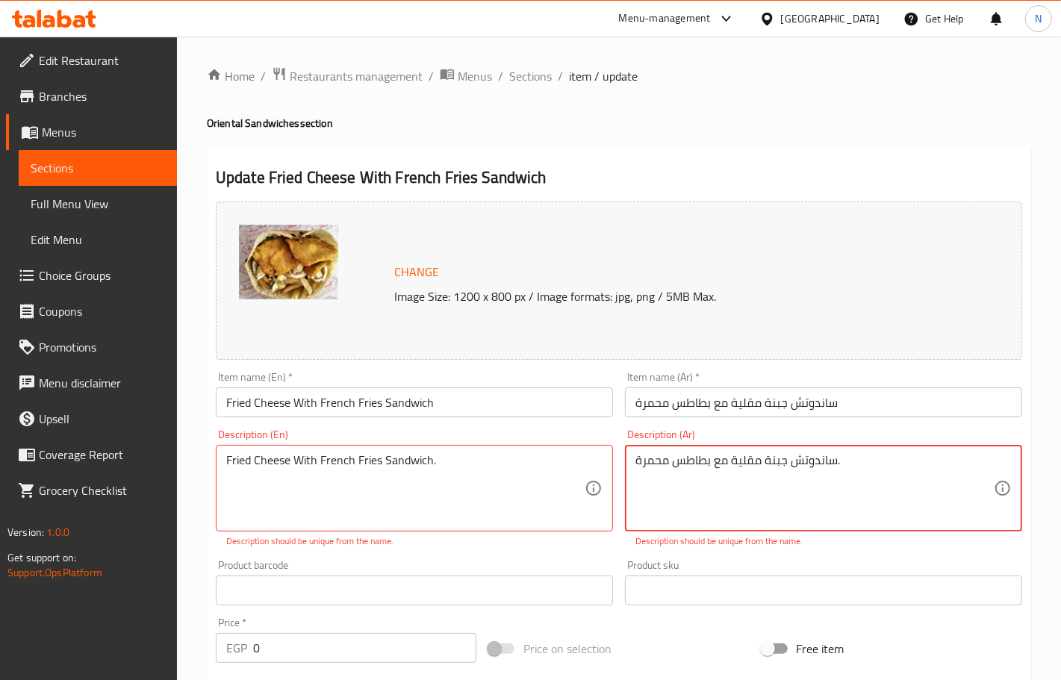
type textarea "ساندوتش جبنة مقلية مع بطاطس محمرة."
click at [546, 553] on div "Description (En) Fried Cheese With French Fries Sandwich. Description (En) Desc…" at bounding box center [414, 488] width 409 height 131
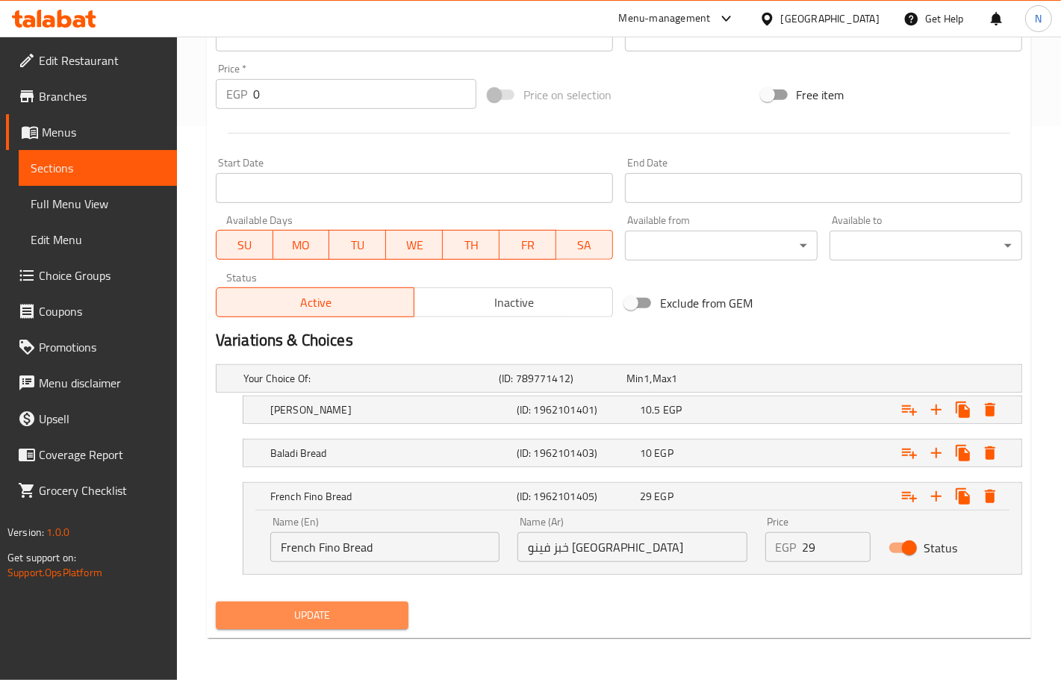
click at [311, 609] on span "Update" at bounding box center [312, 615] width 169 height 19
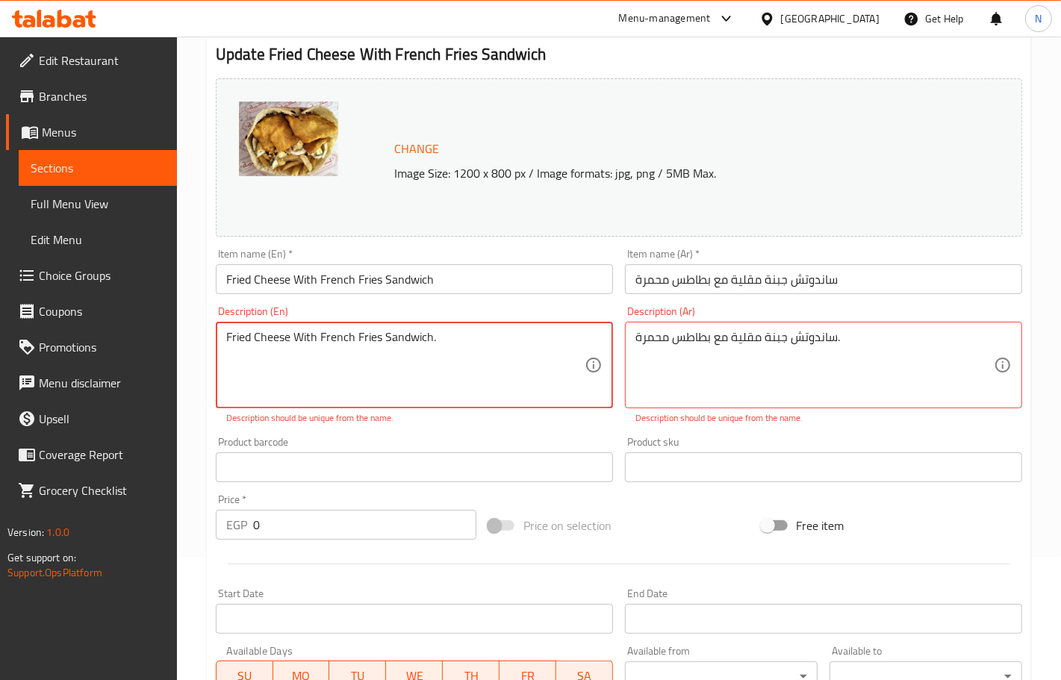
click at [303, 338] on textarea "Fried Cheese With French Fries Sandwich." at bounding box center [405, 365] width 358 height 71
type textarea "Fried Cheese and French Fries Sandwich."
click at [460, 426] on div "Description (En) Fried Cheese and French Fries Sandwich. Description (En) Descr…" at bounding box center [414, 365] width 409 height 131
click at [423, 334] on textarea "Fried Cheese and French Fries Sandwich." at bounding box center [405, 365] width 358 height 71
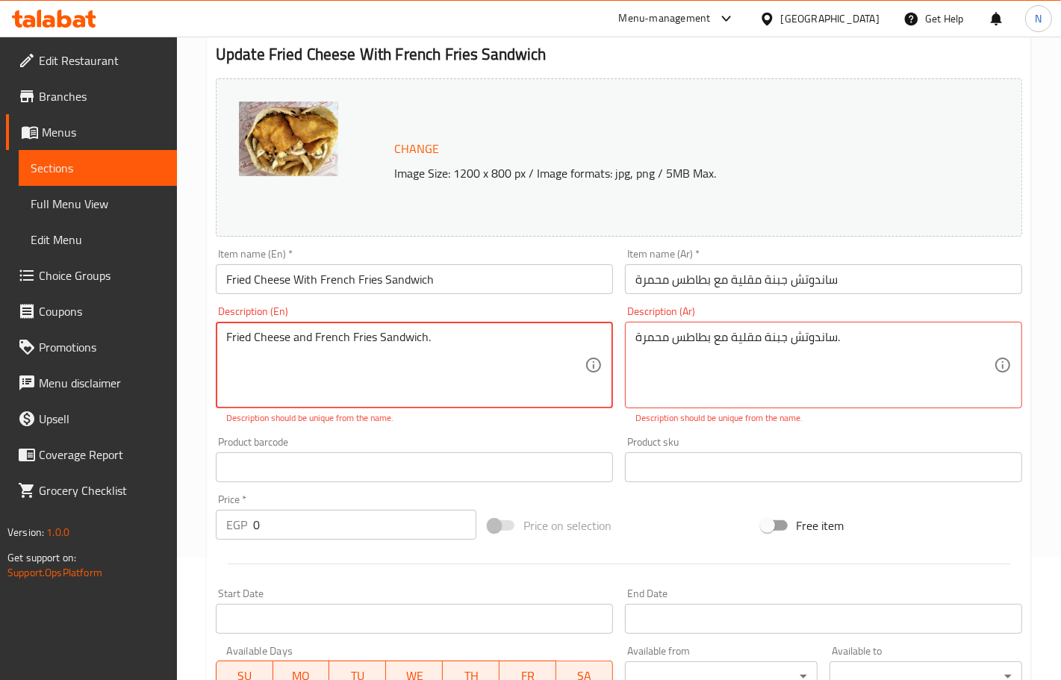
click at [423, 334] on textarea "Fried Cheese and French Fries Sandwich." at bounding box center [405, 365] width 358 height 71
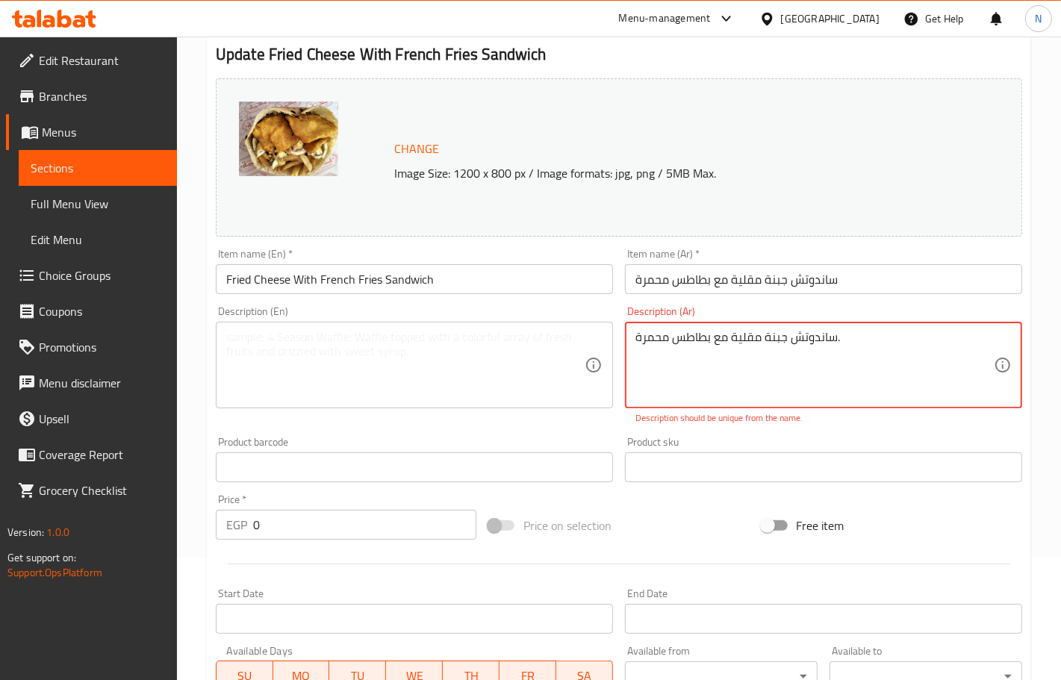
click at [706, 340] on textarea "ساندوتش جبنة مقلية مع بطاطس محمرة." at bounding box center [814, 365] width 358 height 71
click at [706, 344] on textarea "ساندوتش جبنة مقلية مع بطاطس محمرة." at bounding box center [814, 365] width 358 height 71
click at [719, 349] on textarea "ساندوتش جبنة مقلية مع بطاطس محمرة." at bounding box center [814, 365] width 358 height 71
click at [721, 349] on textarea "ساندوتش جبنة مقلية مع بطاطس محمرة." at bounding box center [814, 365] width 358 height 71
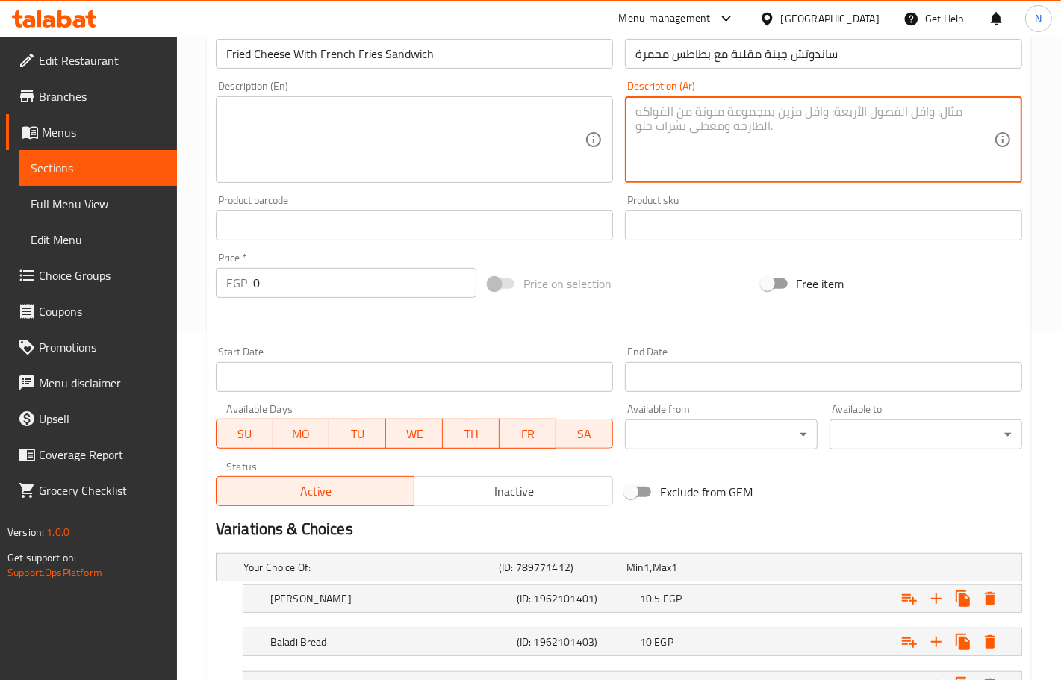
scroll to position [538, 0]
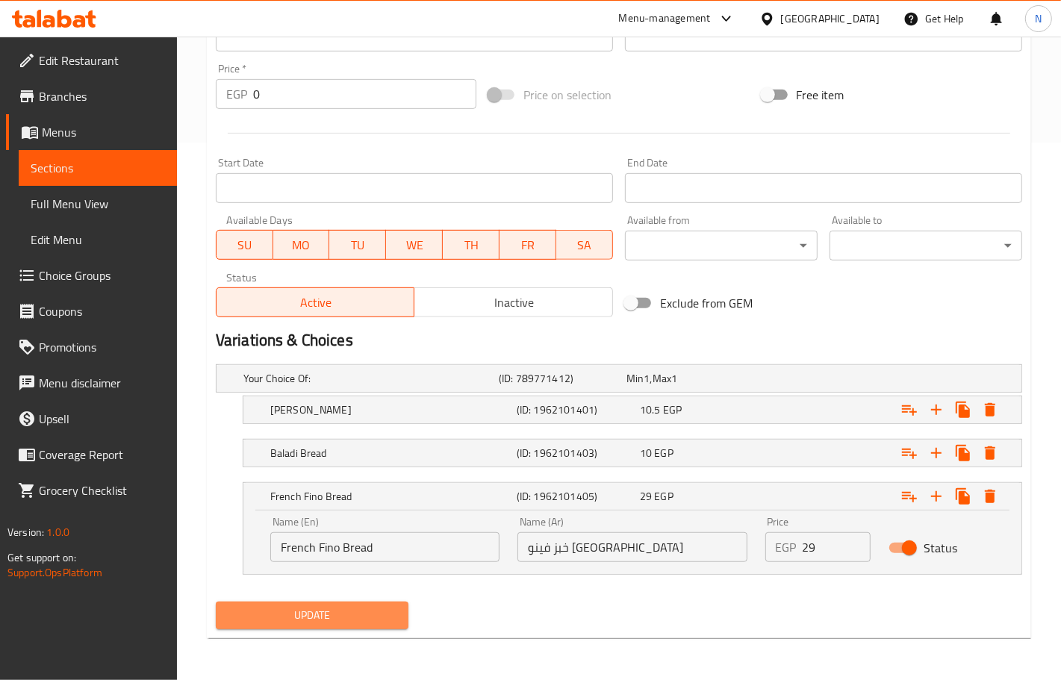
click at [345, 617] on span "Update" at bounding box center [312, 615] width 169 height 19
click at [872, 27] on div "[GEOGRAPHIC_DATA]" at bounding box center [830, 18] width 99 height 16
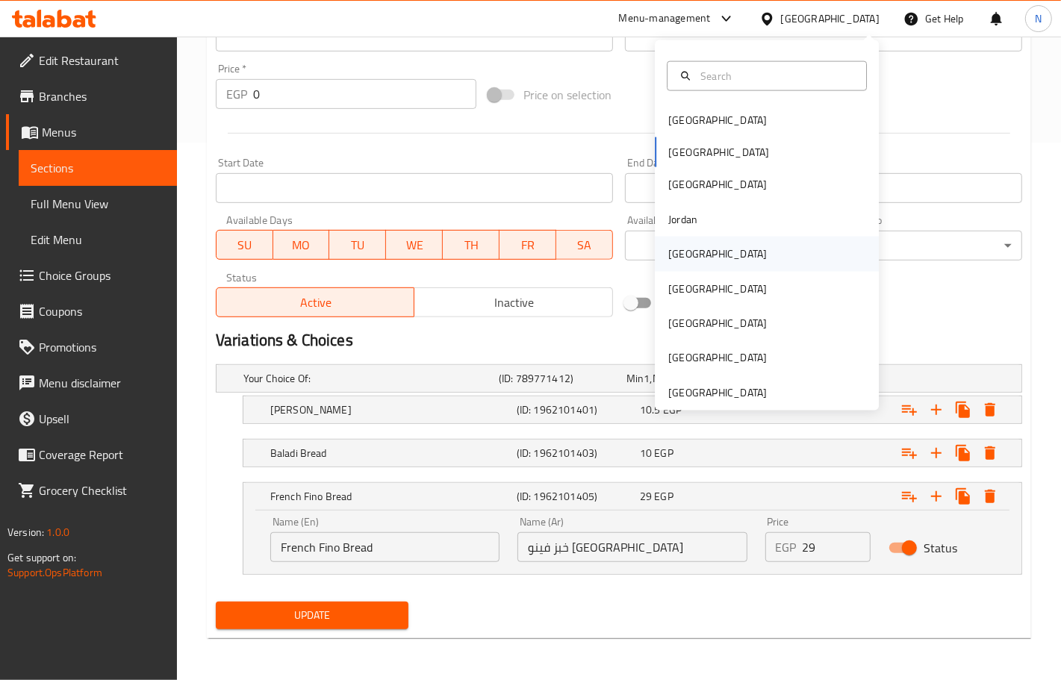
click at [697, 244] on div "[GEOGRAPHIC_DATA]" at bounding box center [717, 254] width 122 height 34
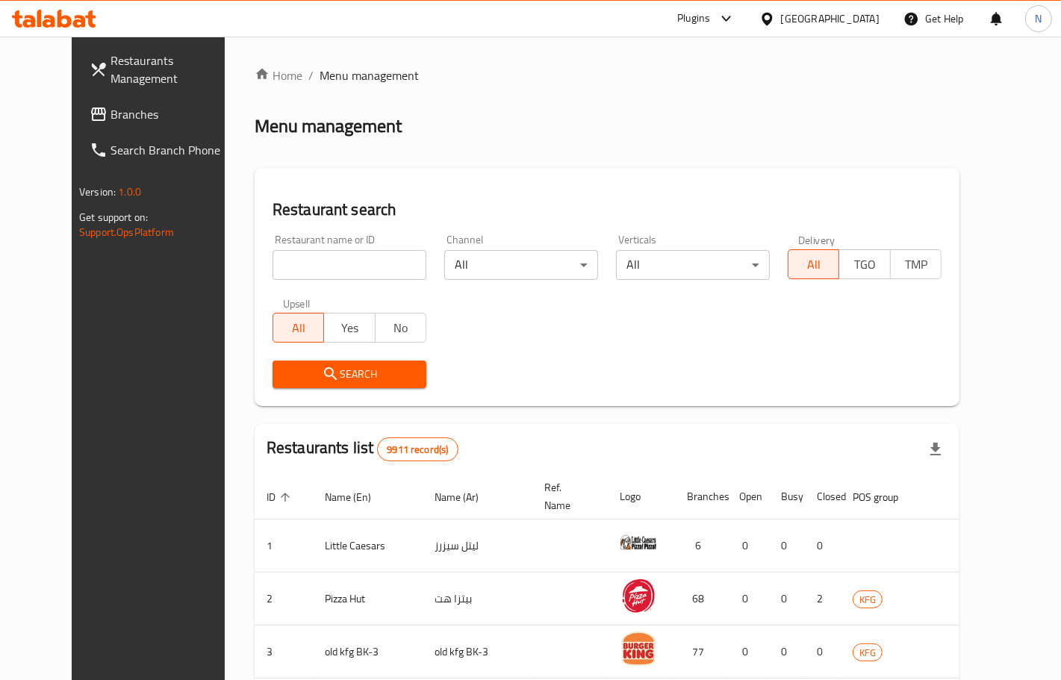
click at [117, 124] on link "Branches" at bounding box center [163, 114] width 171 height 36
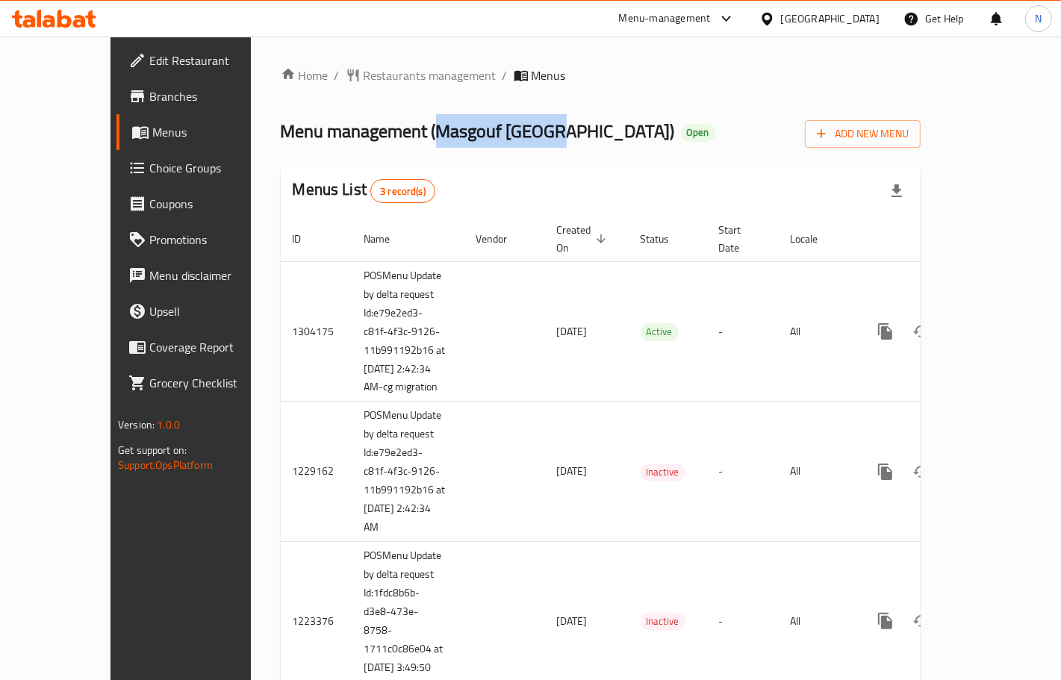
drag, startPoint x: 364, startPoint y: 134, endPoint x: 488, endPoint y: 135, distance: 123.2
click at [488, 135] on span "Menu management ( Masgouf London )" at bounding box center [478, 131] width 394 height 34
copy span "Masgouf London"
click at [372, 68] on span "Restaurants management" at bounding box center [430, 75] width 133 height 18
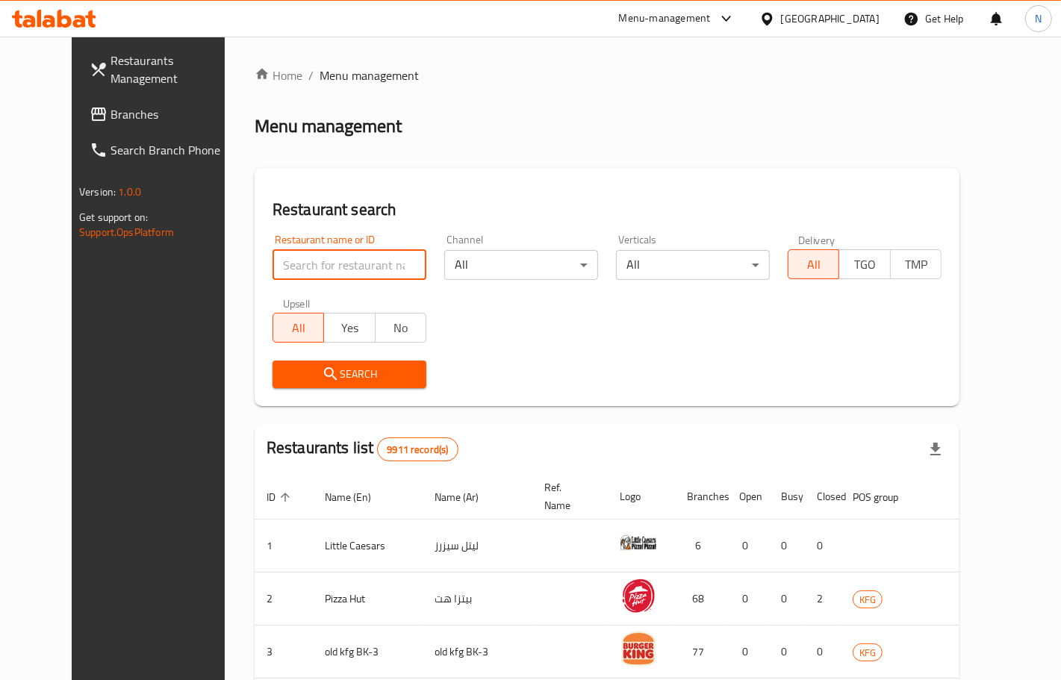
click at [364, 255] on input "search" at bounding box center [350, 265] width 154 height 30
paste input "Masgouf London"
type input "Masgouf London"
click button "Search" at bounding box center [350, 375] width 154 height 28
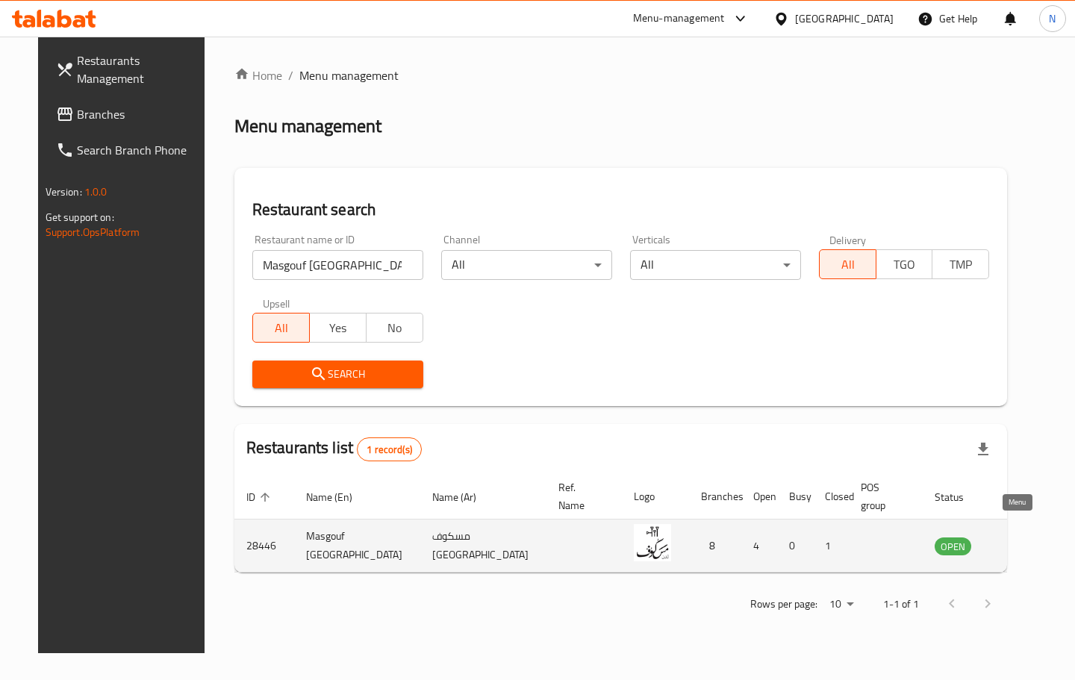
click at [1014, 541] on icon "enhanced table" at bounding box center [1022, 547] width 16 height 13
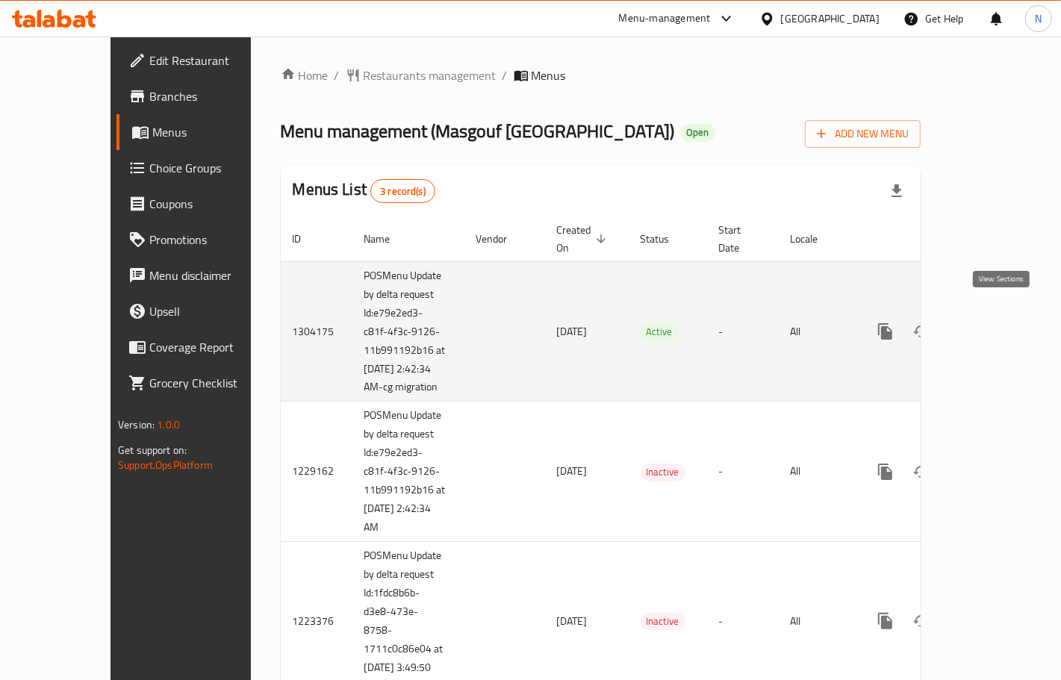
click at [993, 323] on icon "enhanced table" at bounding box center [993, 332] width 18 height 18
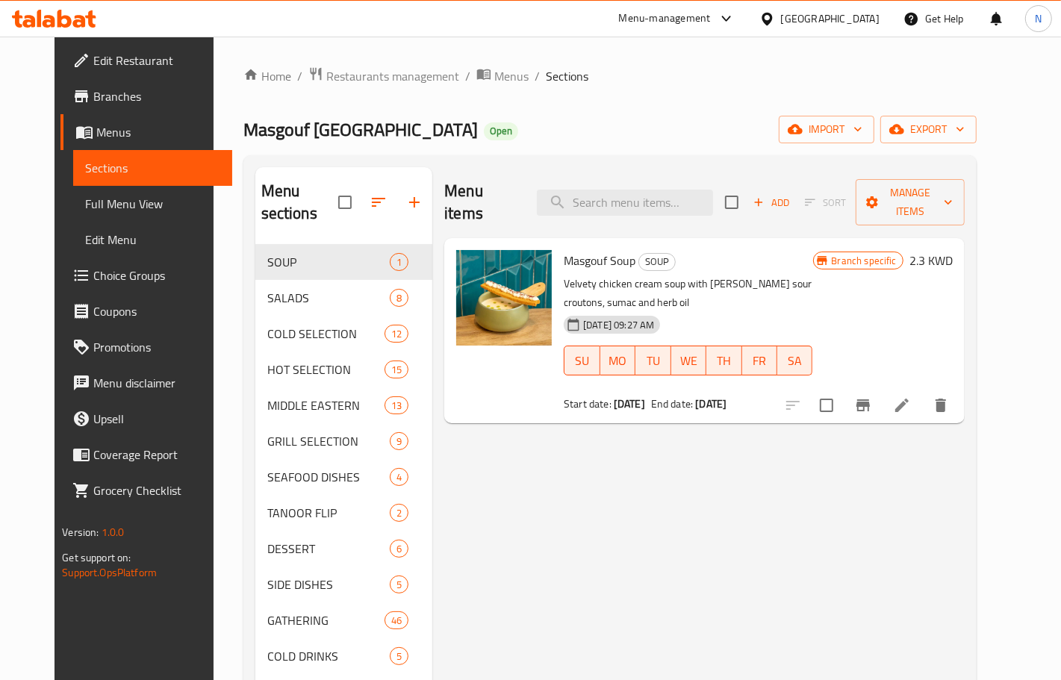
click at [564, 249] on span "Masgouf Soup" at bounding box center [600, 260] width 72 height 22
copy span "Masgouf"
click at [685, 190] on input "search" at bounding box center [625, 203] width 176 height 26
paste input "Masgouf"
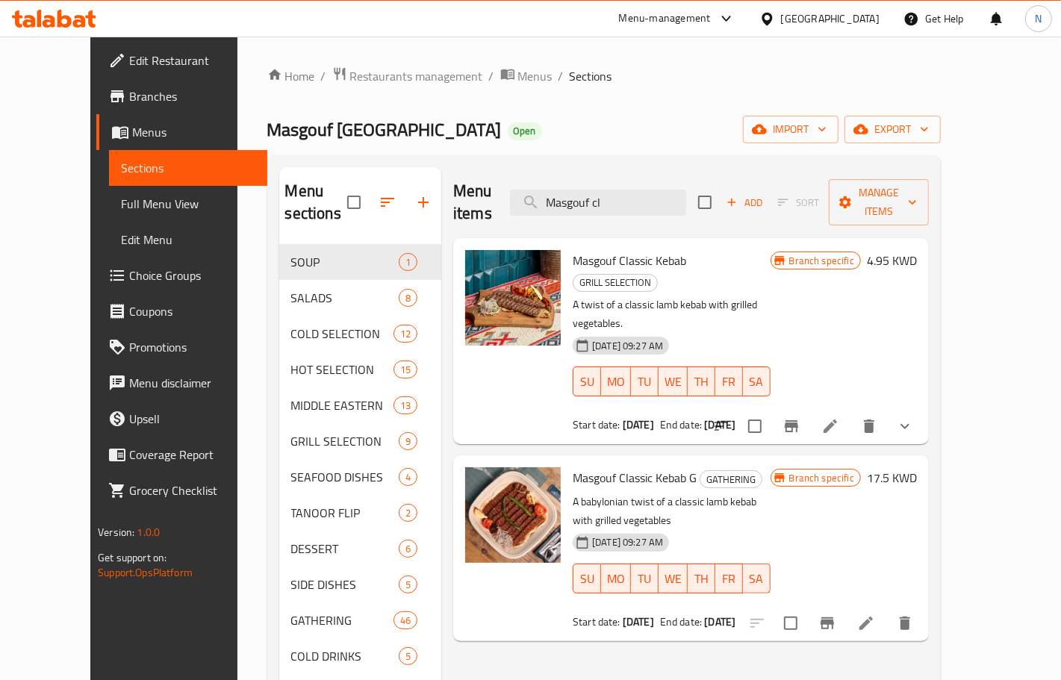
type input "Masgouf cl"
click at [851, 413] on li at bounding box center [830, 426] width 42 height 27
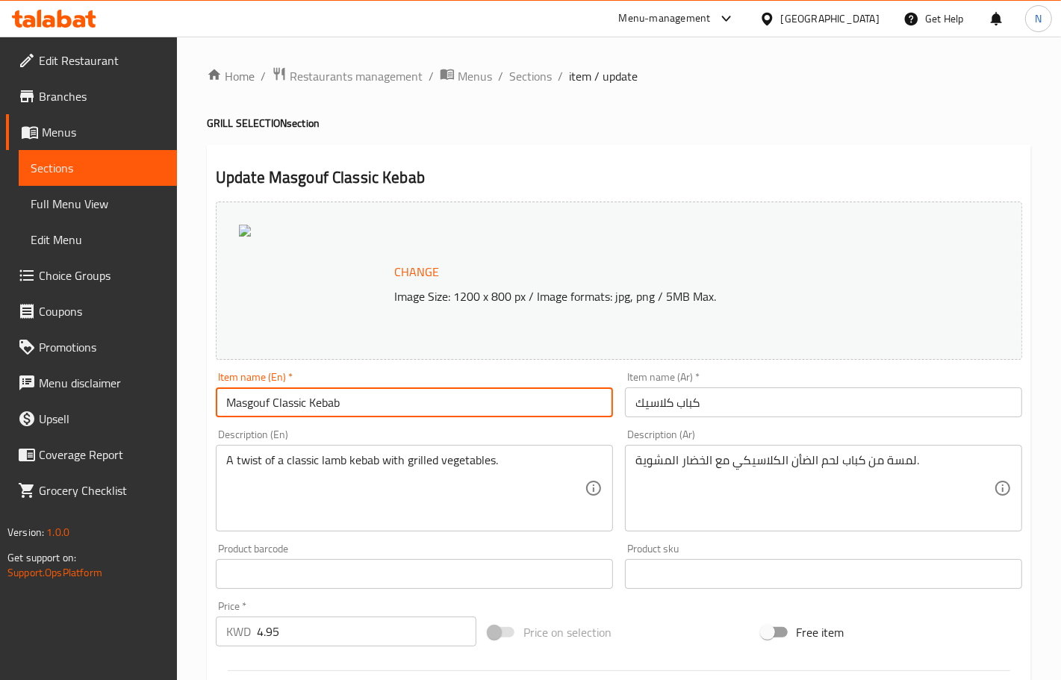
click at [471, 405] on input "Masgouf Classic Kebab" at bounding box center [414, 403] width 397 height 30
click at [706, 398] on input "كباب كلاسيك" at bounding box center [823, 403] width 397 height 30
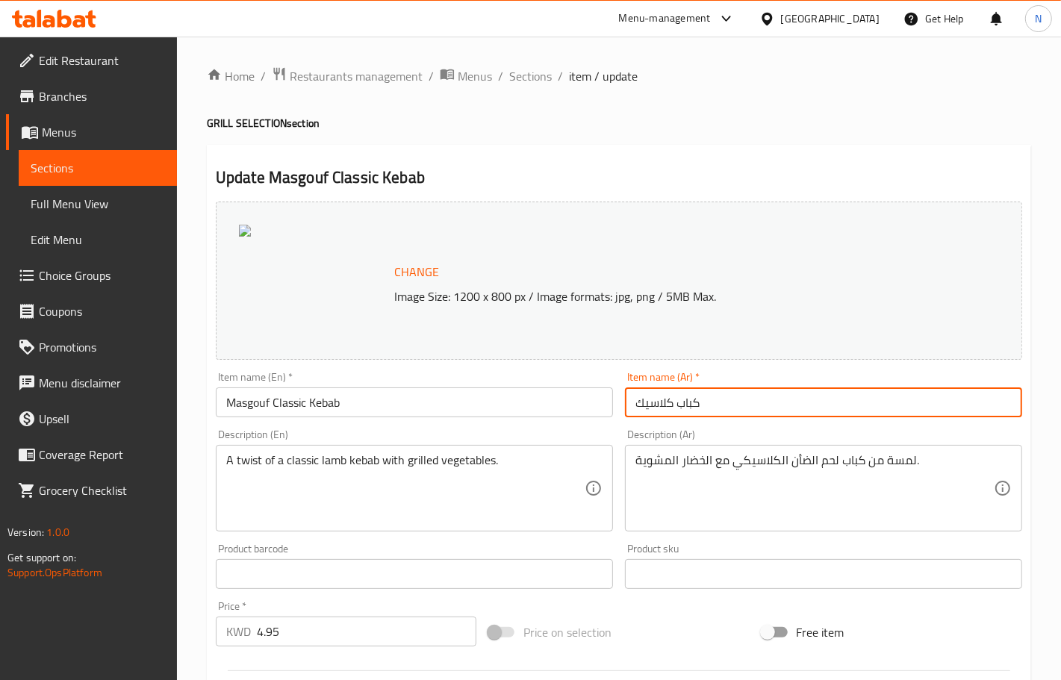
click at [706, 398] on input "كباب كلاسيك" at bounding box center [823, 403] width 397 height 30
paste input "سكوف الكلاسيكي"
click at [683, 408] on input "كباب مسكوف الكلاسيكي" at bounding box center [823, 403] width 397 height 30
click at [635, 407] on input "كباب مسكوف كلاسيكي" at bounding box center [823, 403] width 397 height 30
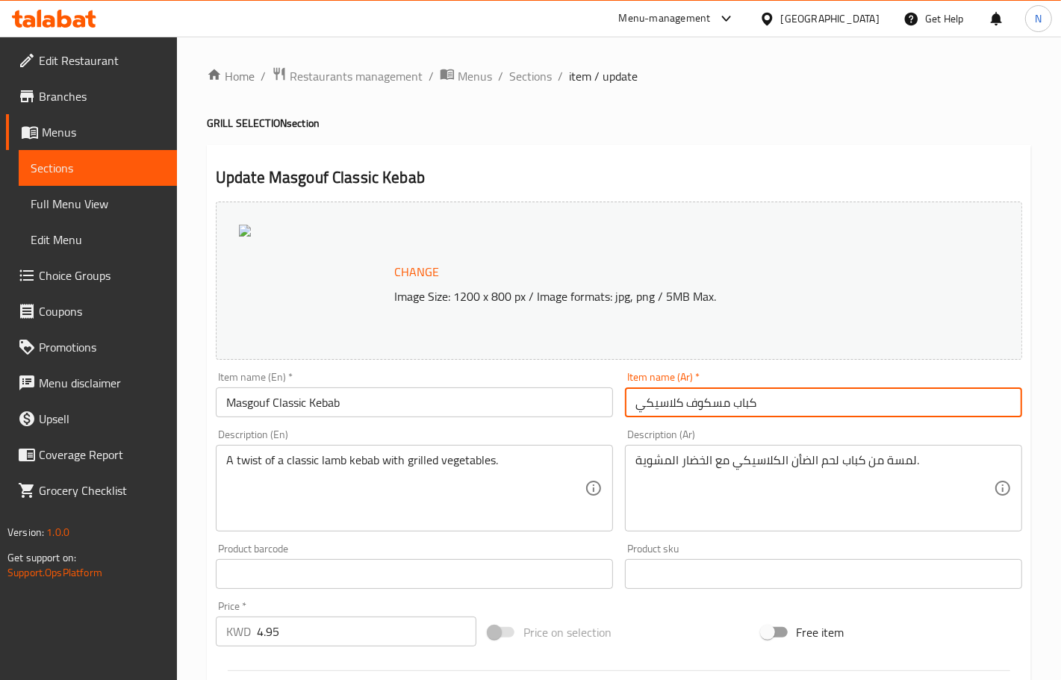
click at [639, 412] on input "كباب مسكوف كلاسيكي" at bounding box center [823, 403] width 397 height 30
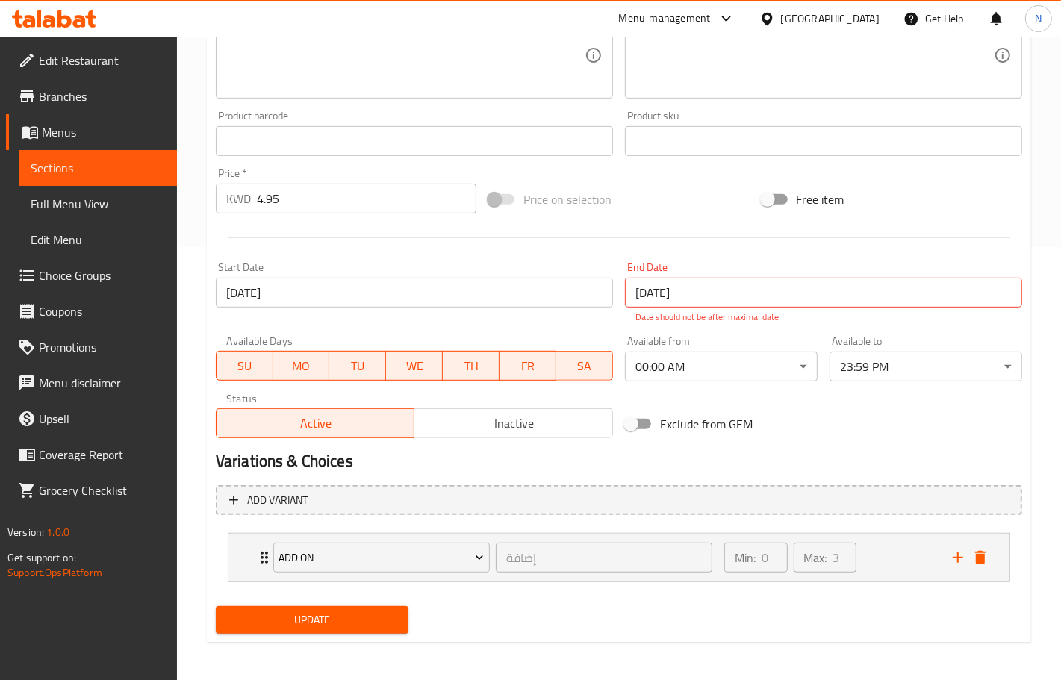
scroll to position [438, 0]
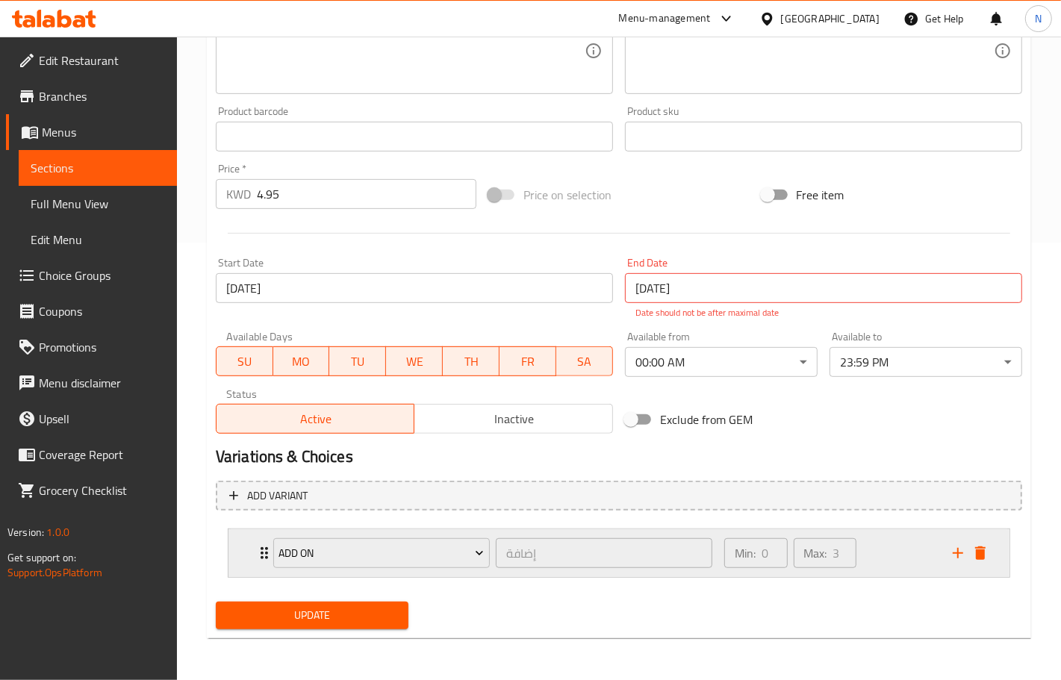
click at [909, 576] on div "Add on إضافة ​ Min: 0 ​ Max: 3 ​ Extra Kebab Babylonian Skewer (ID: 2066637860)…" at bounding box center [619, 553] width 783 height 49
click at [875, 553] on div "Min: 0 ​ Max: 3 ​" at bounding box center [829, 553] width 228 height 48
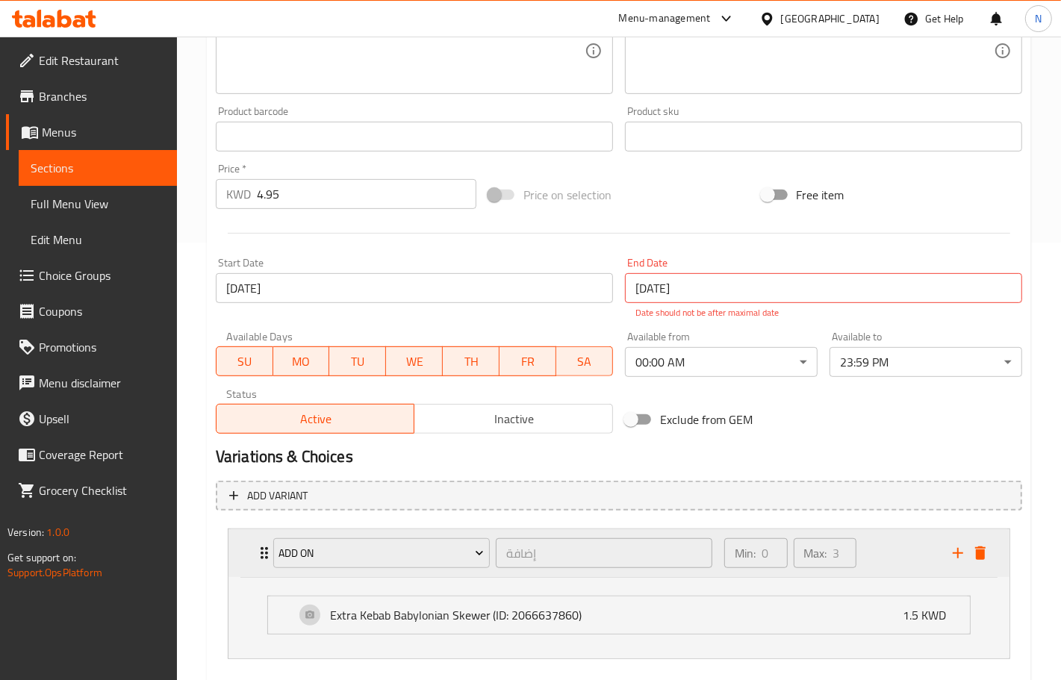
type input "كباب مسكوف كلاسيك"
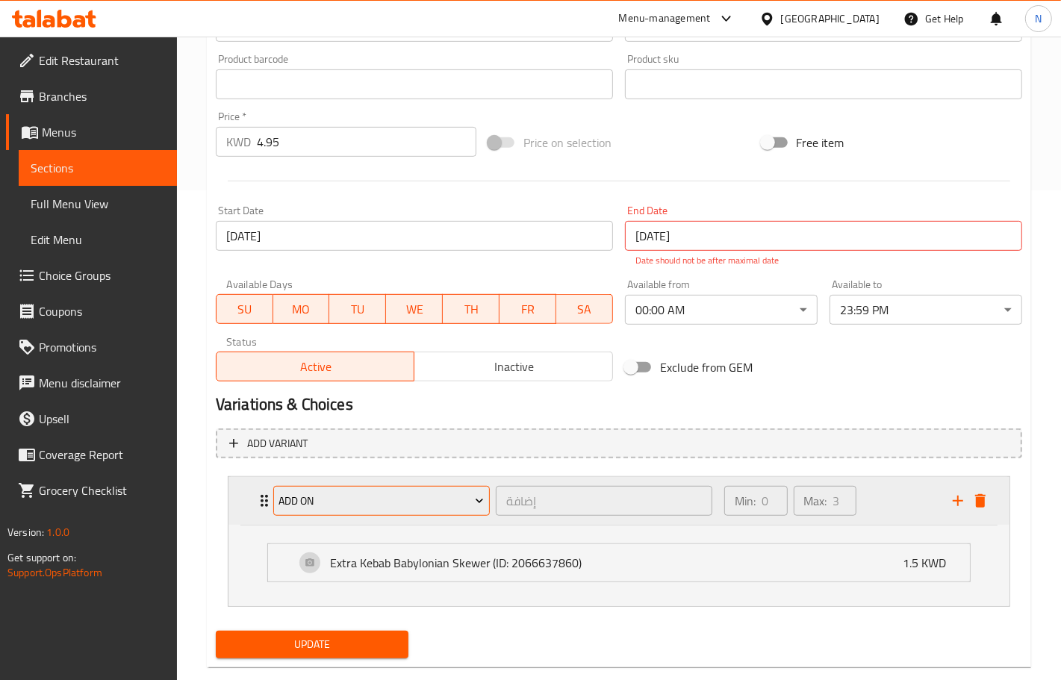
scroll to position [519, 0]
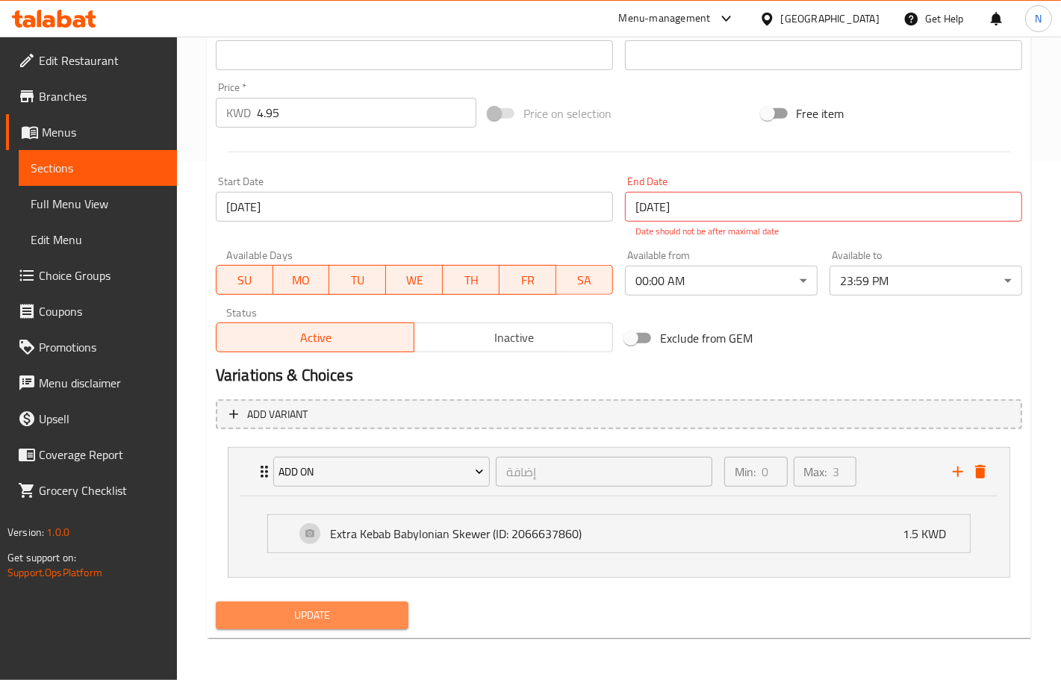
click at [364, 625] on button "Update" at bounding box center [312, 616] width 193 height 28
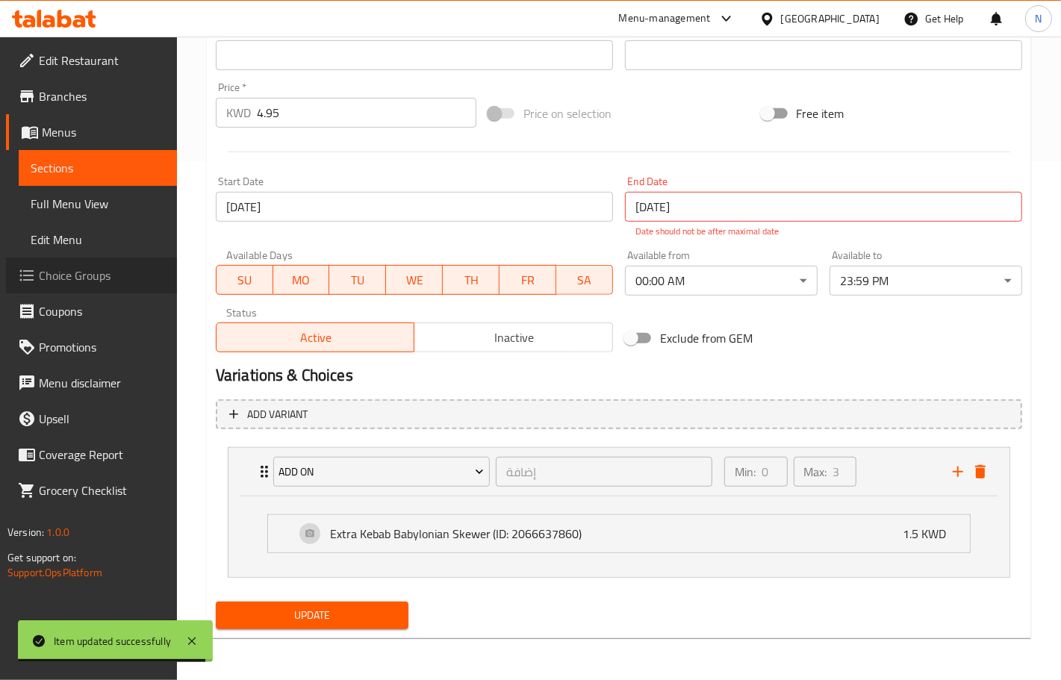
click at [105, 273] on span "Choice Groups" at bounding box center [102, 276] width 126 height 18
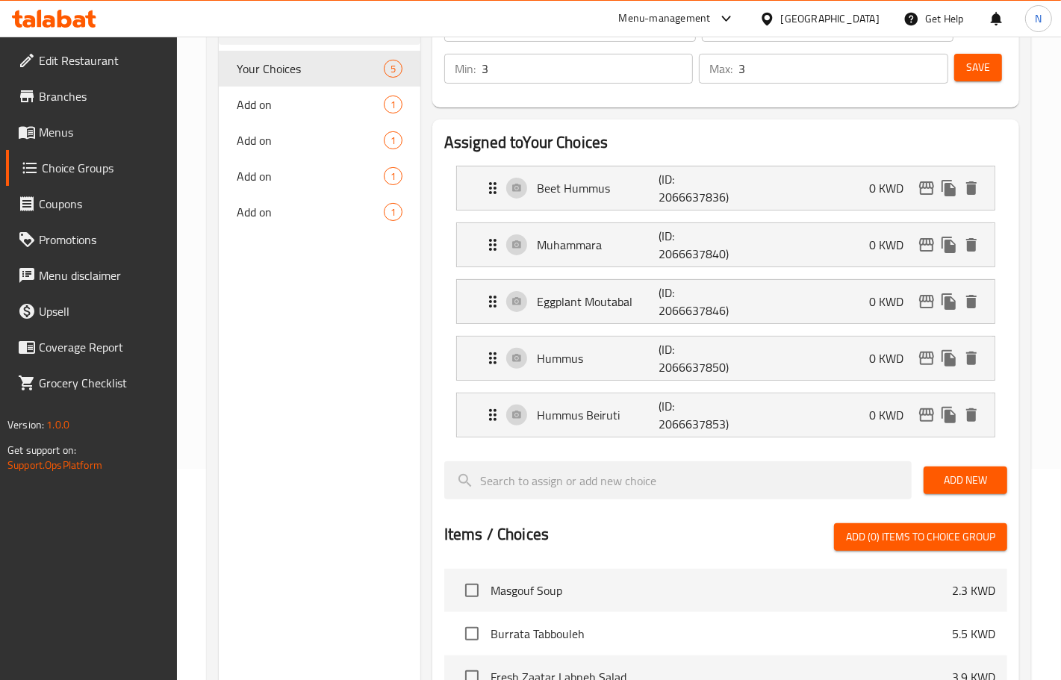
scroll to position [118, 0]
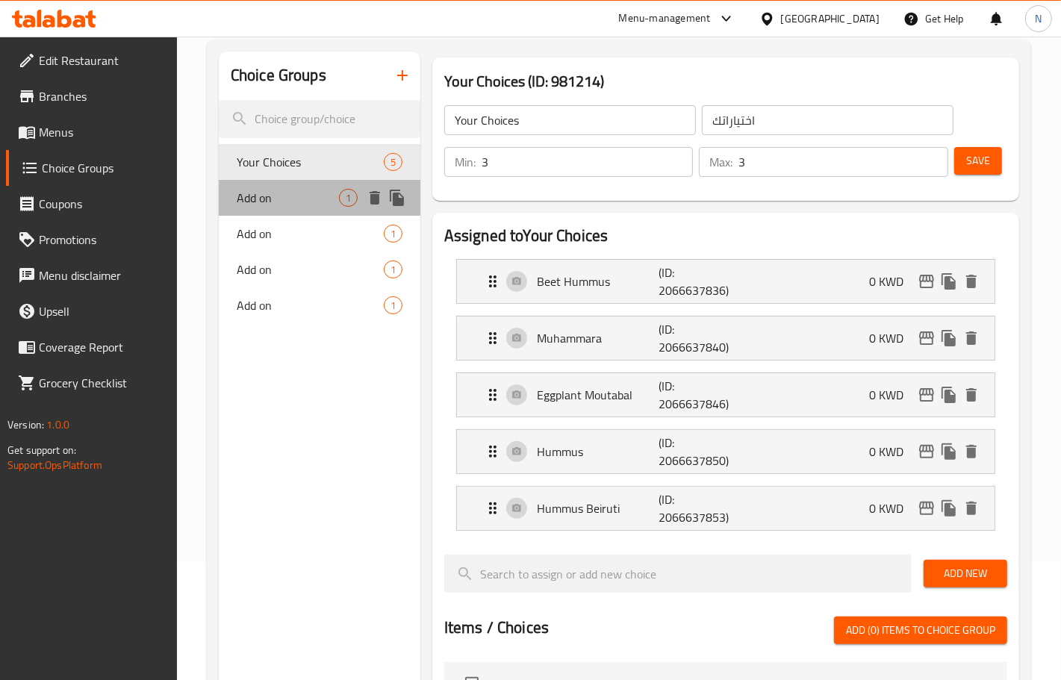
click at [311, 199] on span "Add on" at bounding box center [288, 198] width 102 height 18
type input "Add on"
type input "إضافة"
type input "0"
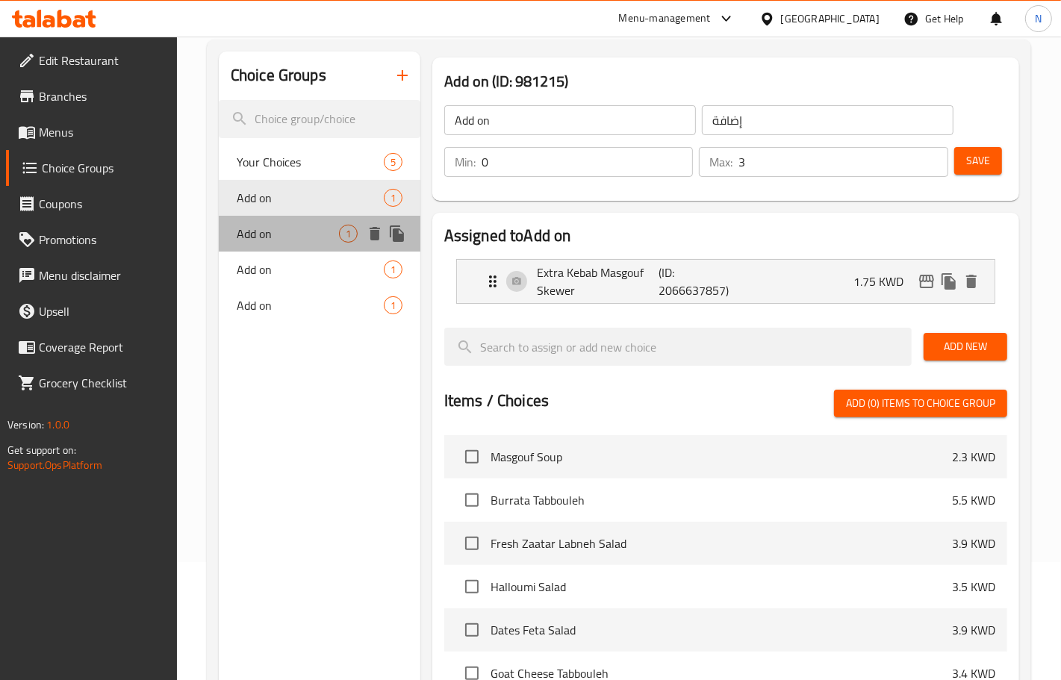
click at [308, 228] on span "Add on" at bounding box center [288, 234] width 102 height 18
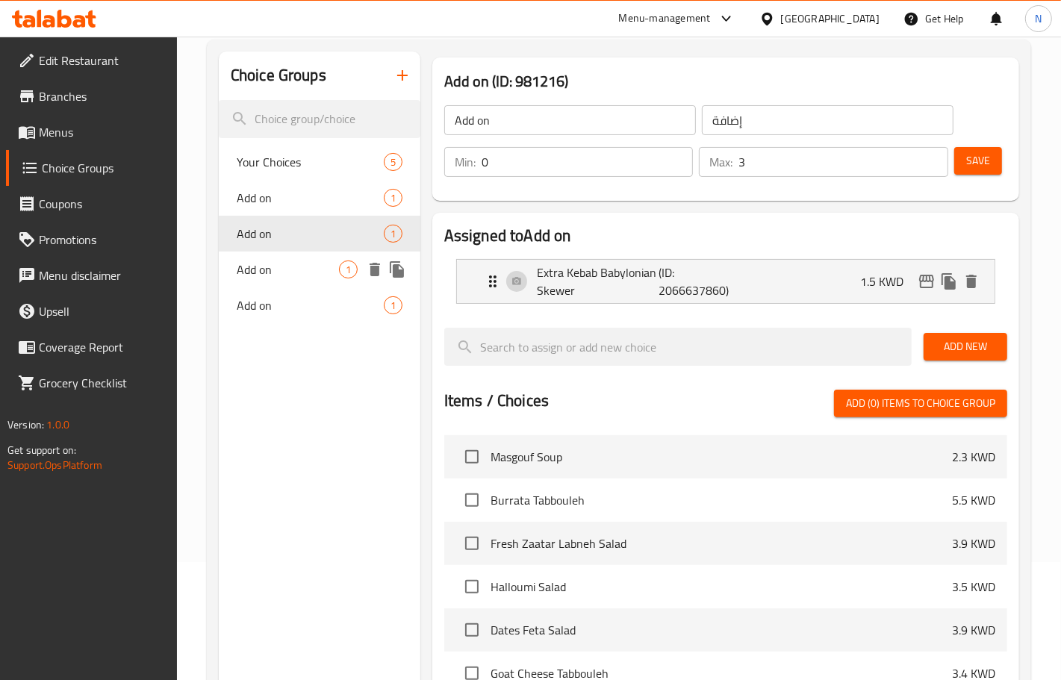
click at [308, 267] on span "Add on" at bounding box center [288, 270] width 102 height 18
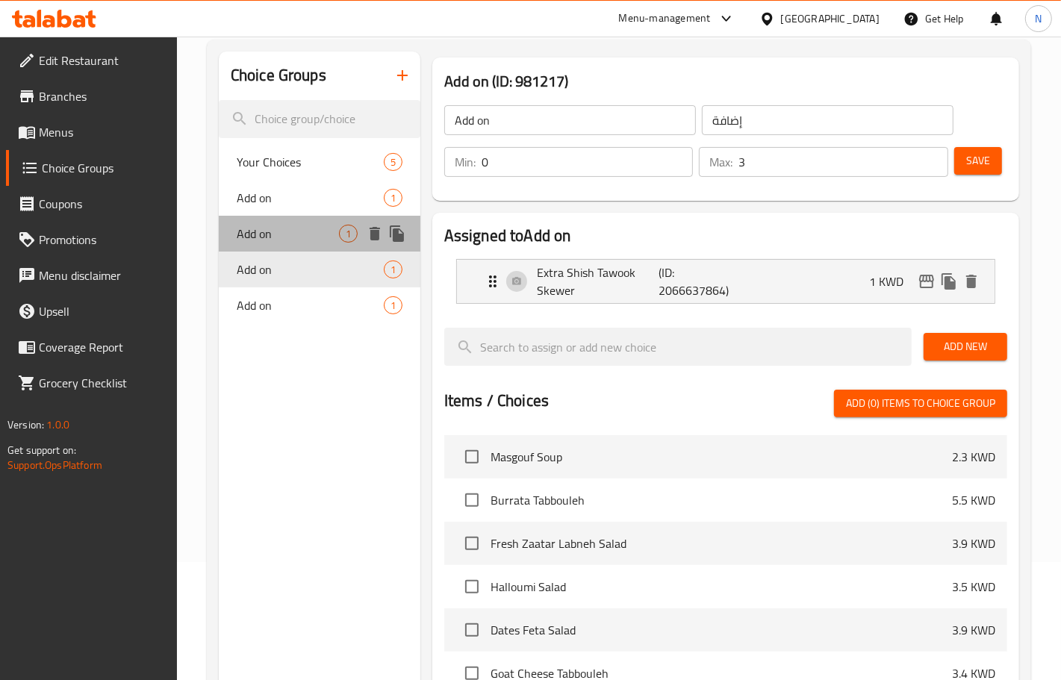
click at [282, 226] on span "Add on" at bounding box center [288, 234] width 102 height 18
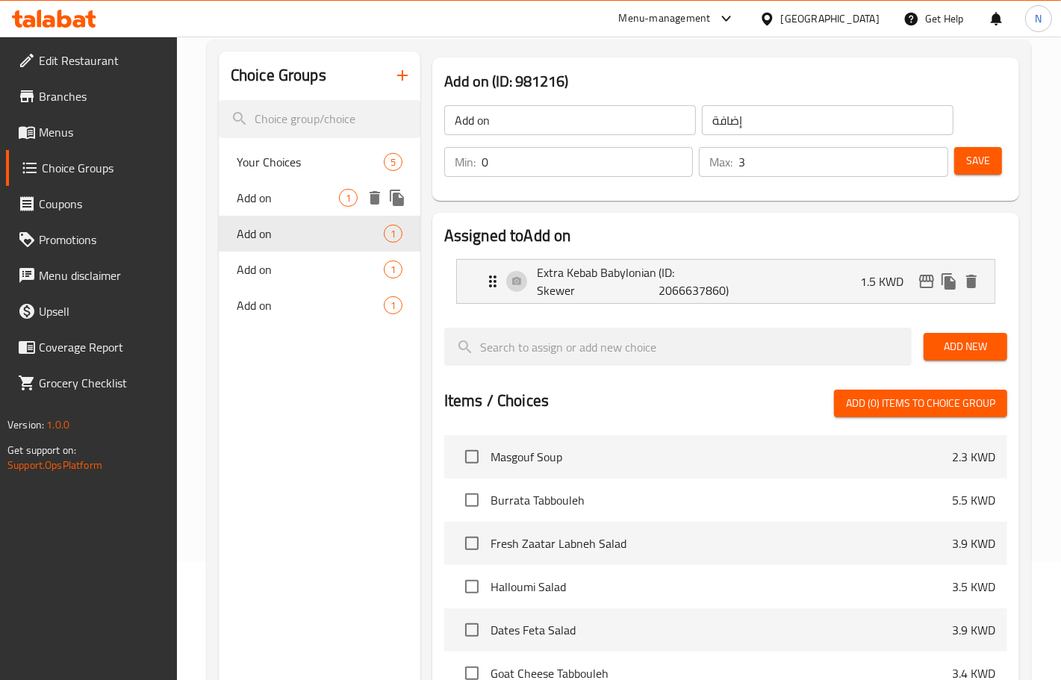
click at [282, 203] on span "Add on" at bounding box center [288, 198] width 102 height 18
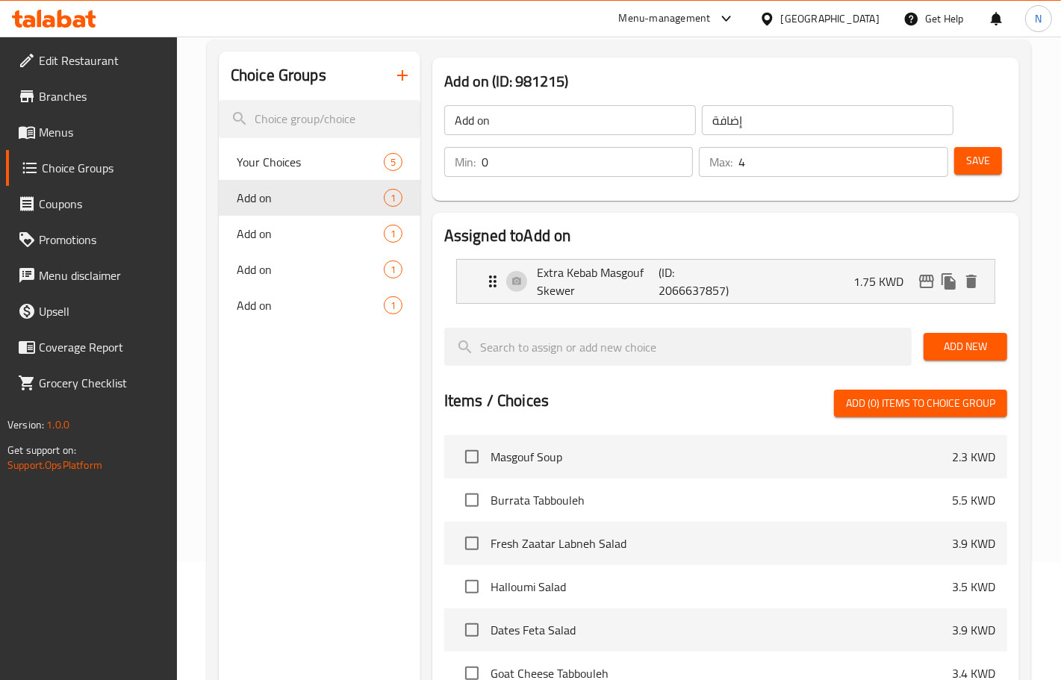
click at [932, 158] on input "4" at bounding box center [843, 162] width 210 height 30
click at [932, 157] on input "5" at bounding box center [843, 162] width 210 height 30
click at [932, 157] on input "6" at bounding box center [843, 162] width 210 height 30
click at [932, 167] on input "5" at bounding box center [843, 162] width 210 height 30
click at [932, 167] on input "4" at bounding box center [843, 162] width 210 height 30
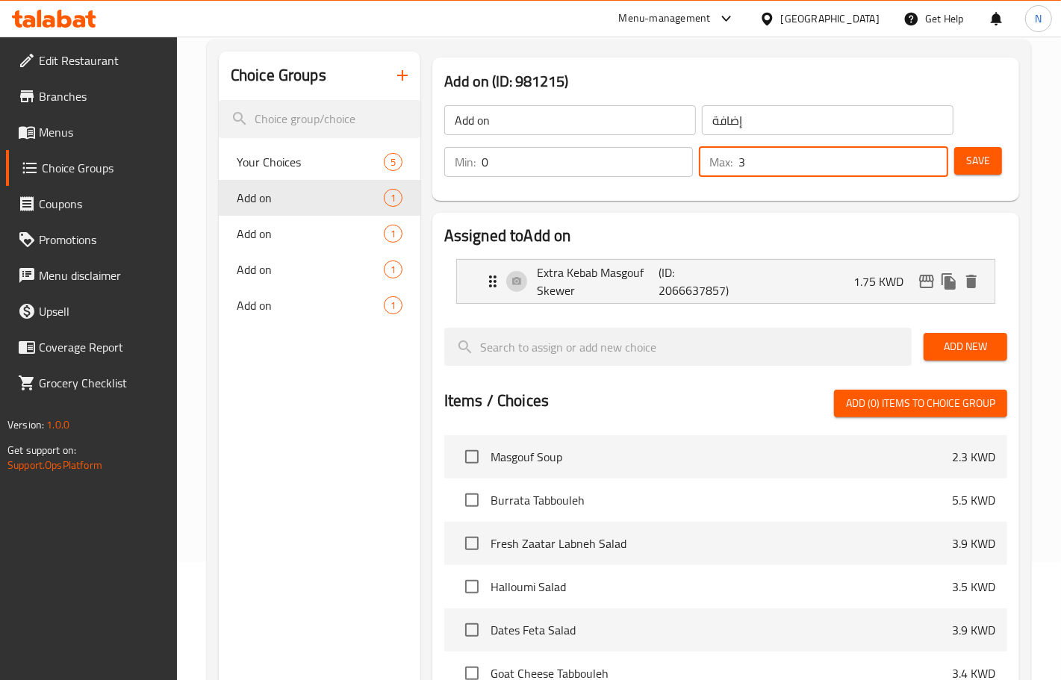
click at [932, 167] on input "3" at bounding box center [843, 162] width 210 height 30
click at [932, 167] on input "2" at bounding box center [843, 162] width 210 height 30
click at [932, 167] on input "1" at bounding box center [843, 162] width 210 height 30
type input "0"
click at [932, 167] on input "0" at bounding box center [843, 162] width 210 height 30
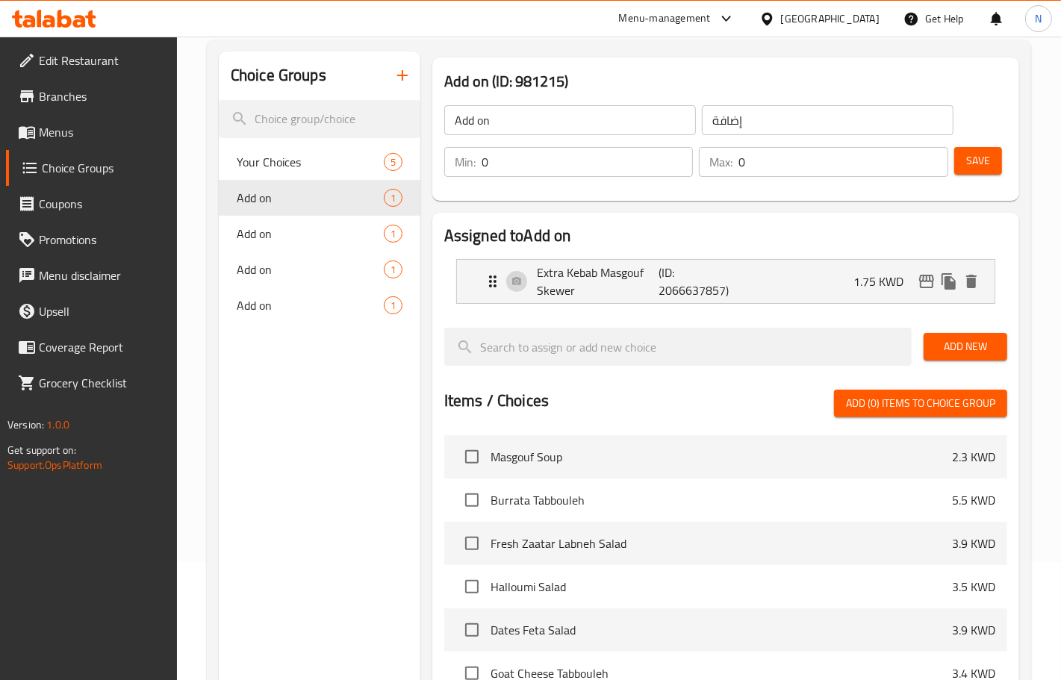
click at [848, 22] on div "[GEOGRAPHIC_DATA]" at bounding box center [830, 18] width 99 height 16
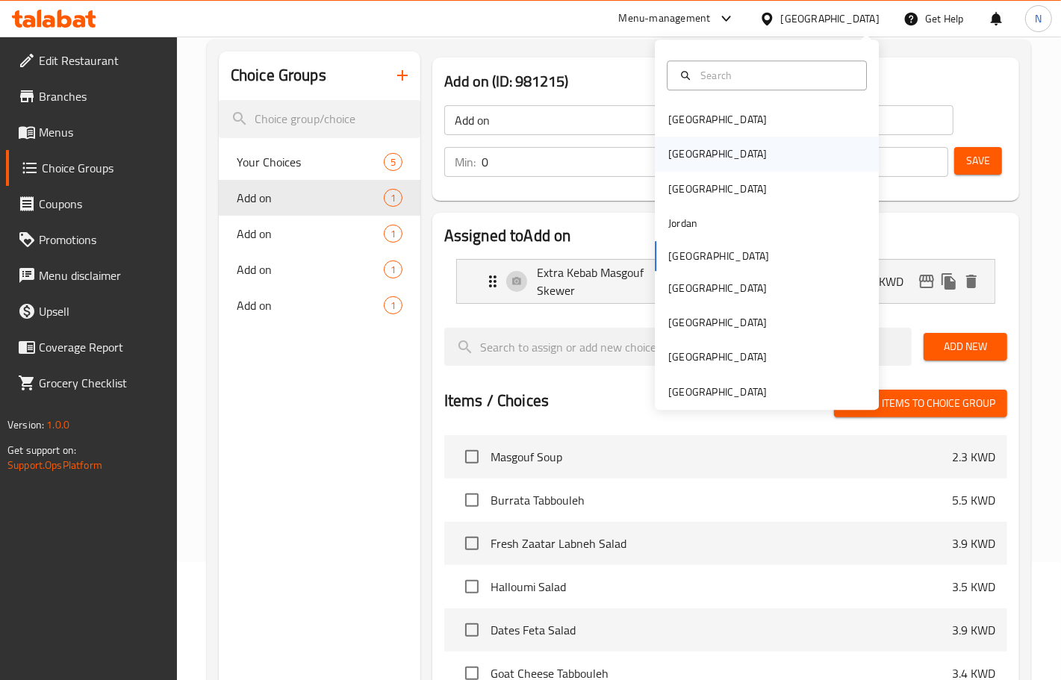
click at [670, 158] on div "[GEOGRAPHIC_DATA]" at bounding box center [717, 154] width 99 height 16
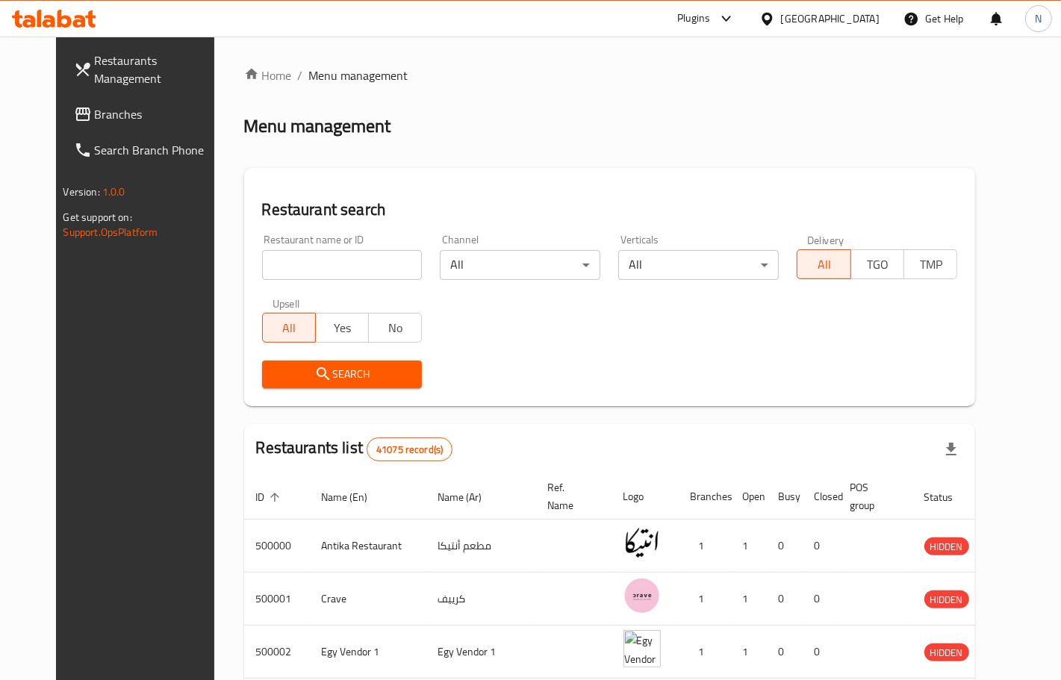
click at [374, 260] on input "search" at bounding box center [342, 265] width 161 height 30
paste input "690769"
type input "690769"
click button "Search" at bounding box center [342, 375] width 161 height 28
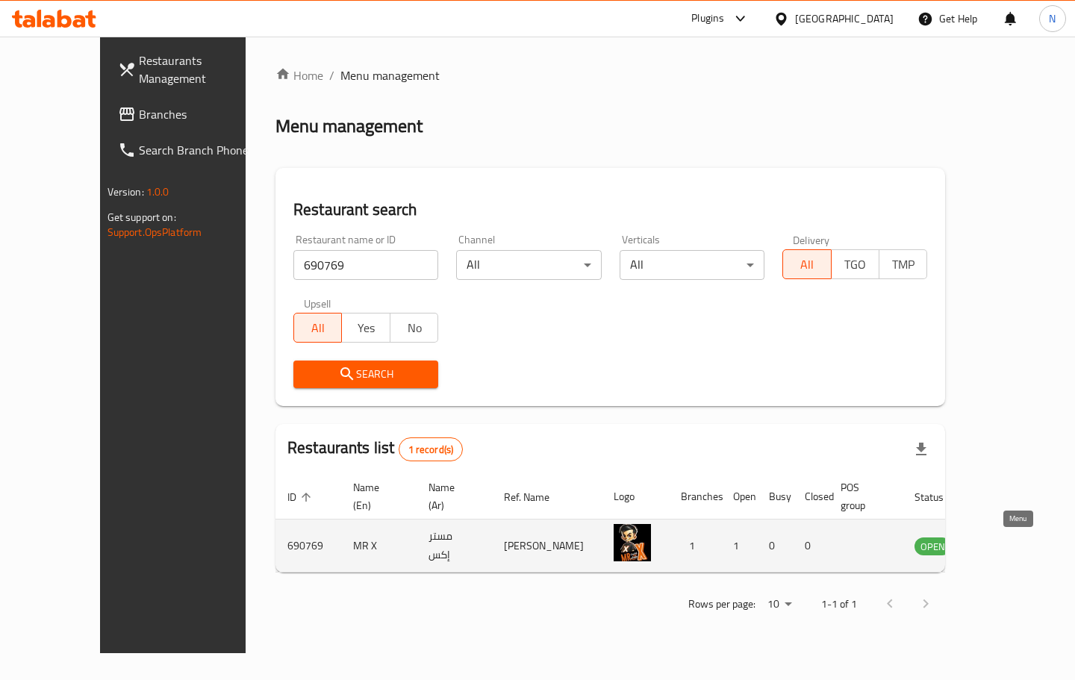
click at [1010, 547] on icon "enhanced table" at bounding box center [1002, 547] width 16 height 13
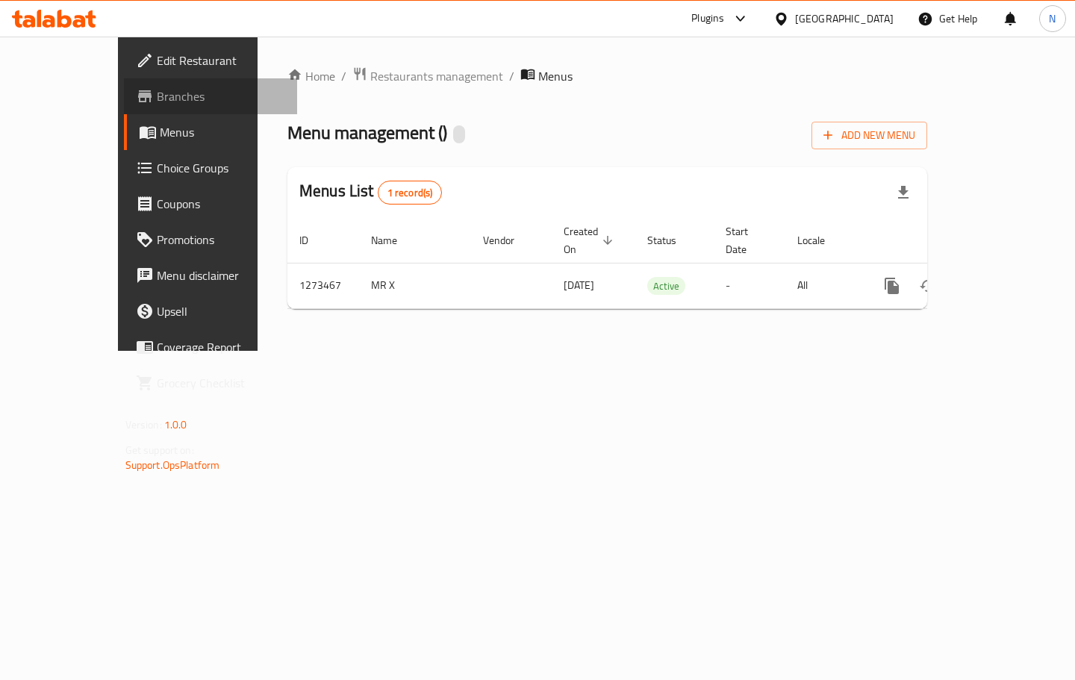
click at [157, 93] on span "Branches" at bounding box center [221, 96] width 128 height 18
